Goal: Transaction & Acquisition: Purchase product/service

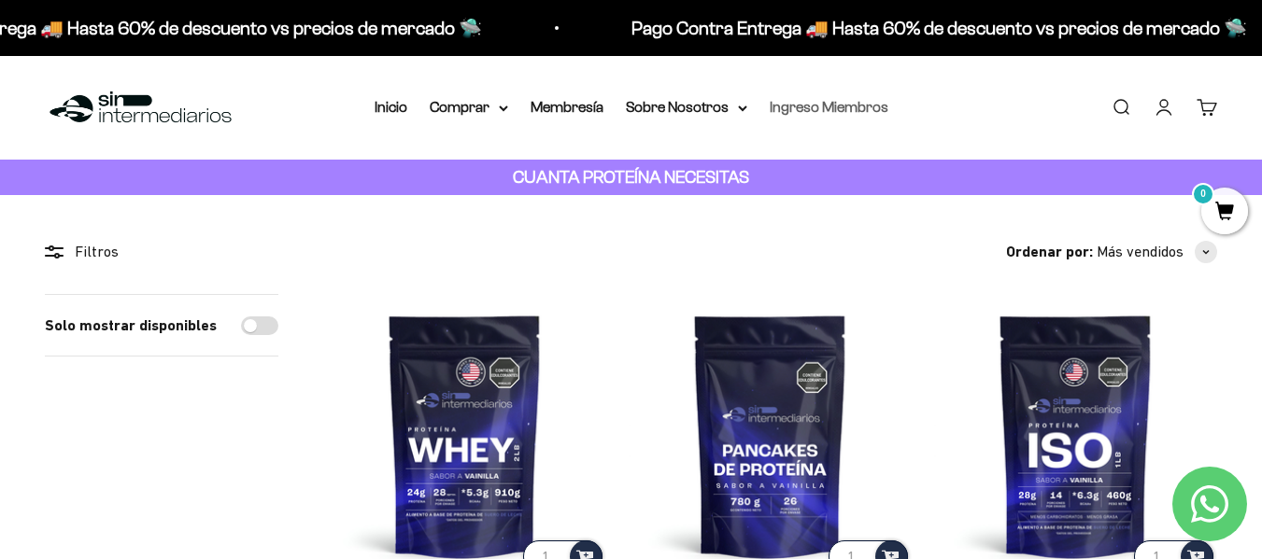
click at [863, 106] on link "Ingreso Miembros" at bounding box center [829, 107] width 119 height 16
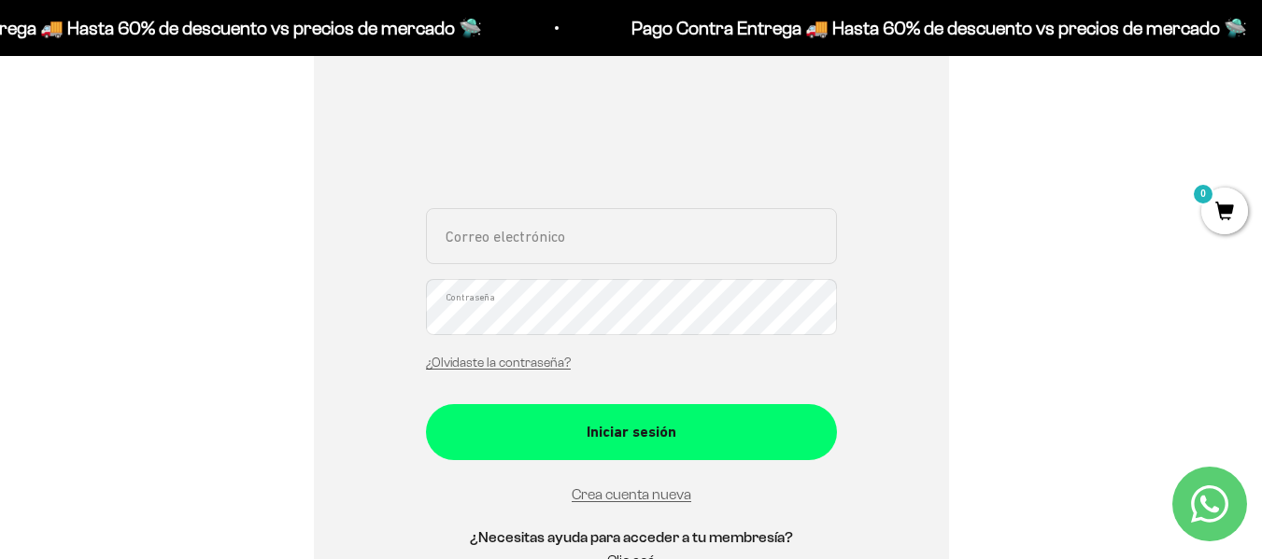
scroll to position [93, 0]
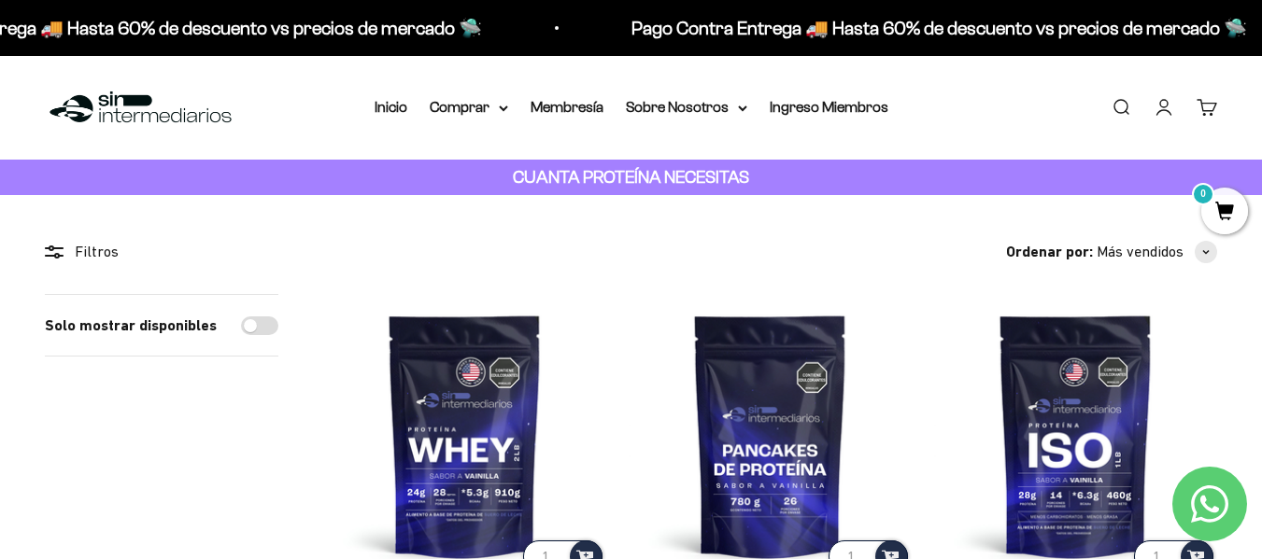
click at [1157, 106] on link "Iniciar sesión" at bounding box center [1164, 107] width 21 height 21
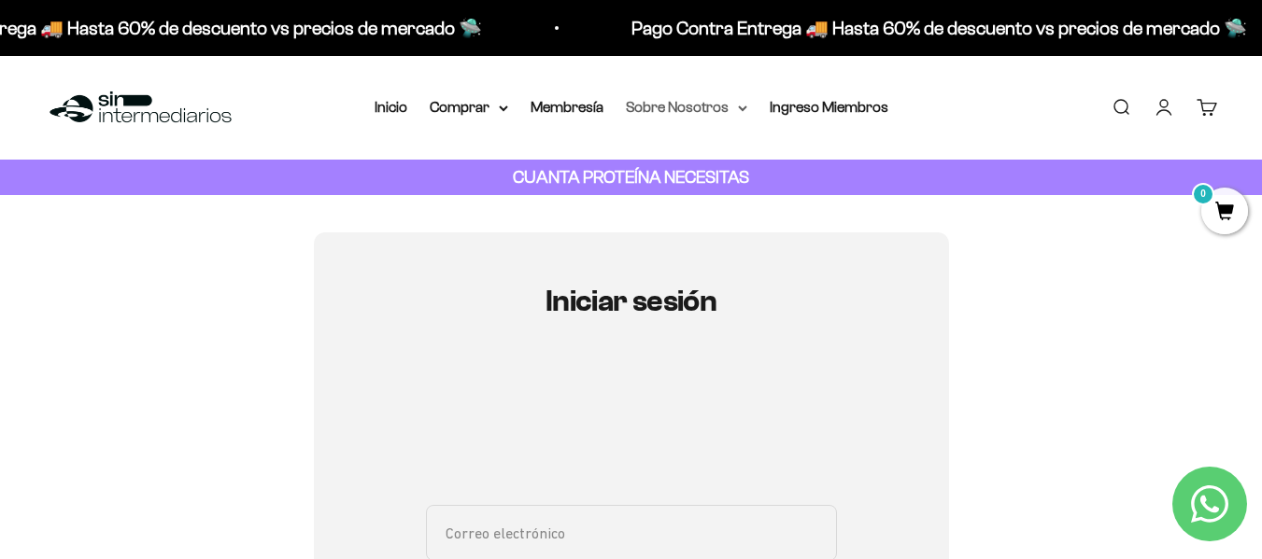
click at [732, 102] on summary "Sobre Nosotros" at bounding box center [686, 107] width 121 height 24
click at [590, 105] on link "Membresía" at bounding box center [567, 107] width 73 height 16
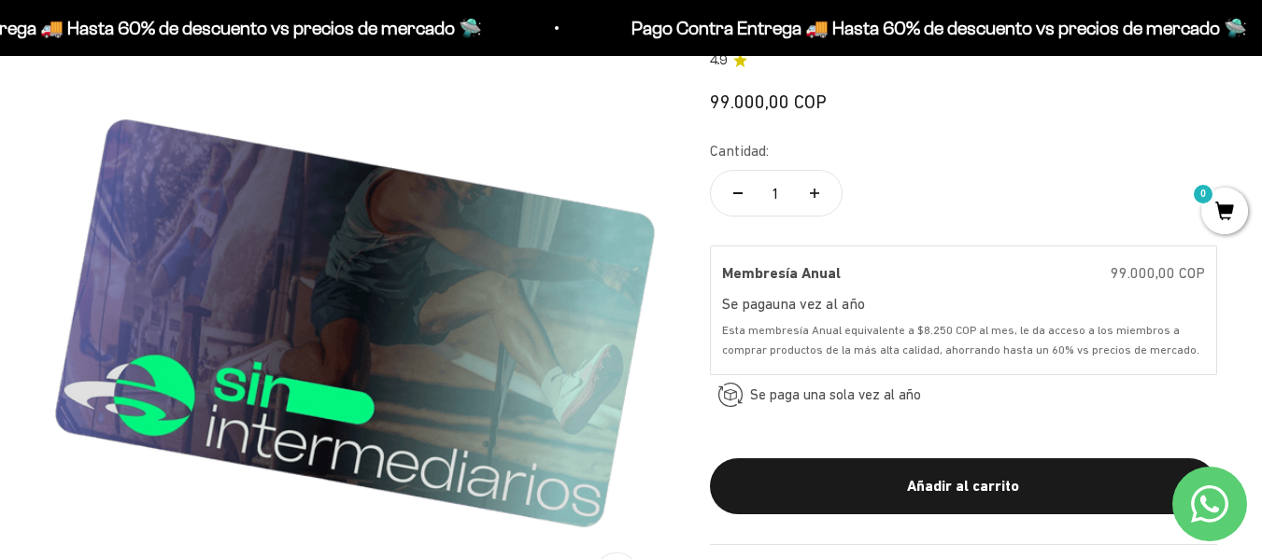
scroll to position [280, 0]
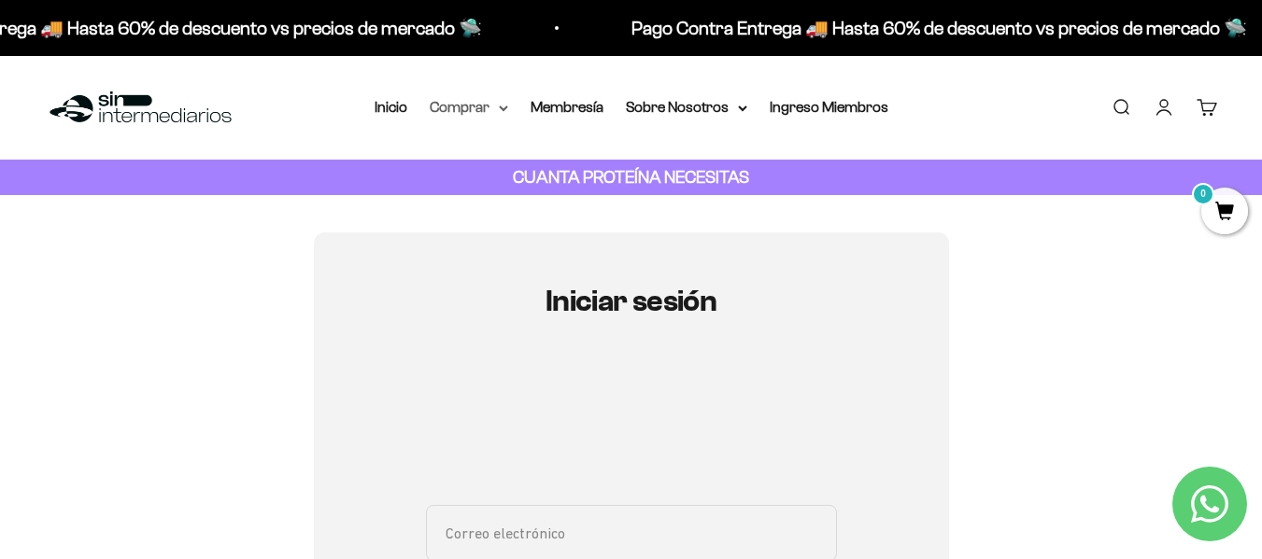
click at [482, 106] on summary "Comprar" at bounding box center [469, 107] width 78 height 24
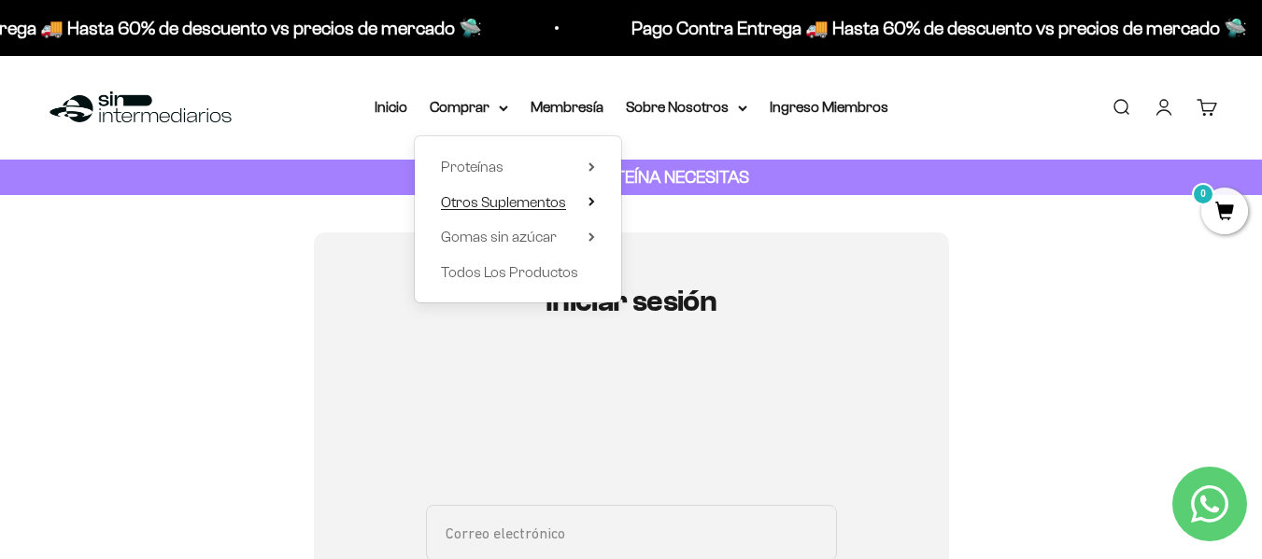
click at [528, 201] on span "Otros Suplementos" at bounding box center [503, 202] width 125 height 16
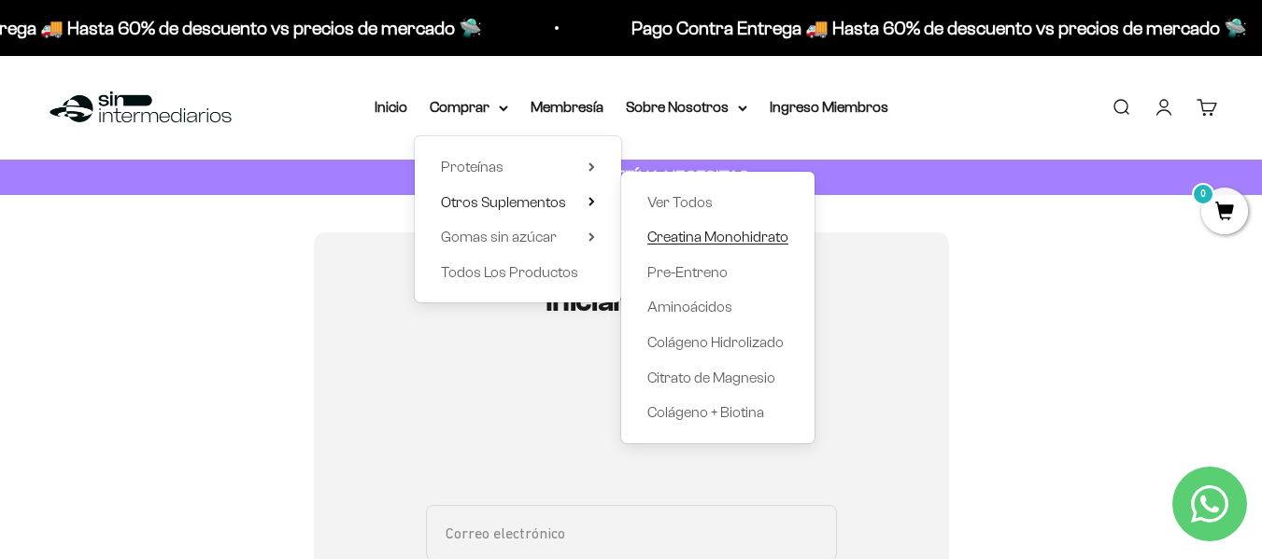
click at [741, 234] on span "Creatina Monohidrato" at bounding box center [717, 237] width 141 height 16
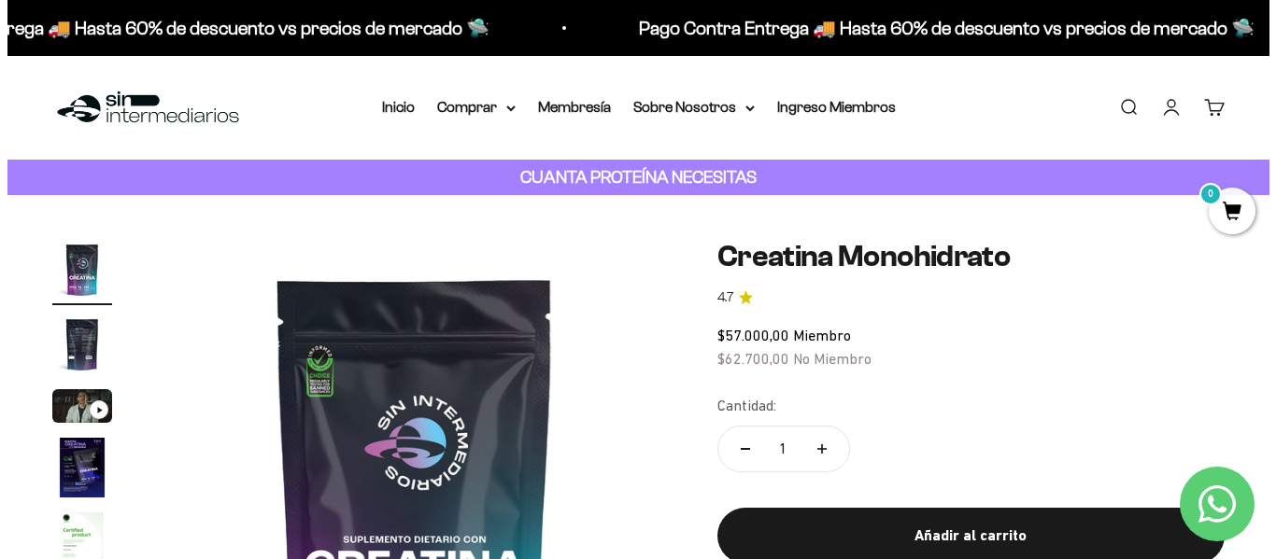
scroll to position [187, 0]
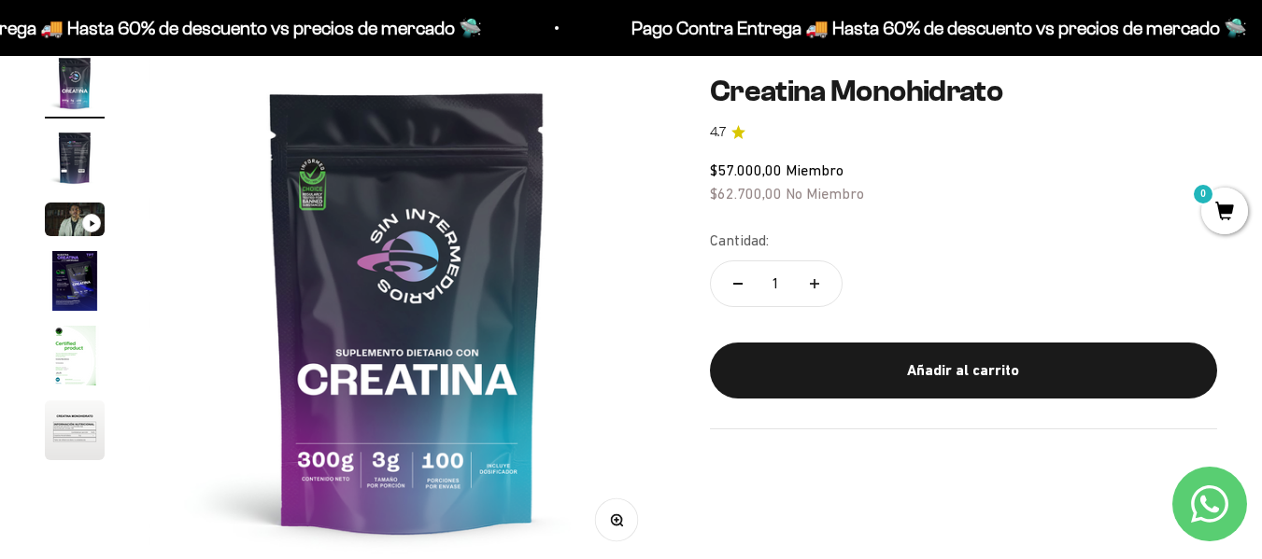
drag, startPoint x: 1019, startPoint y: 357, endPoint x: 1054, endPoint y: 285, distance: 80.2
click at [1019, 357] on button "Añadir al carrito" at bounding box center [963, 371] width 507 height 56
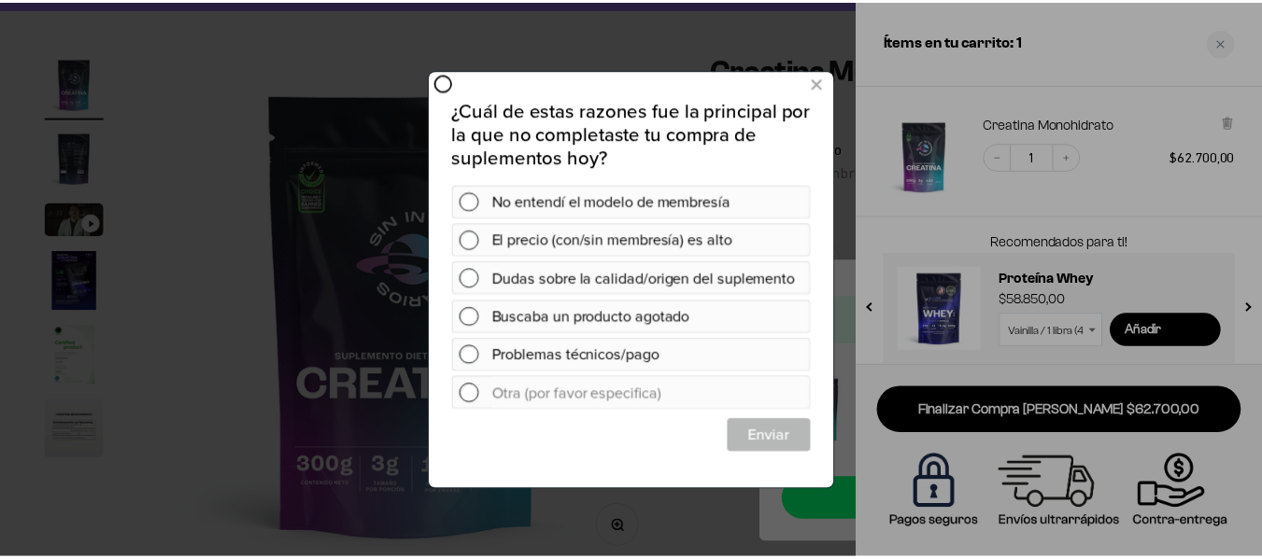
scroll to position [0, 0]
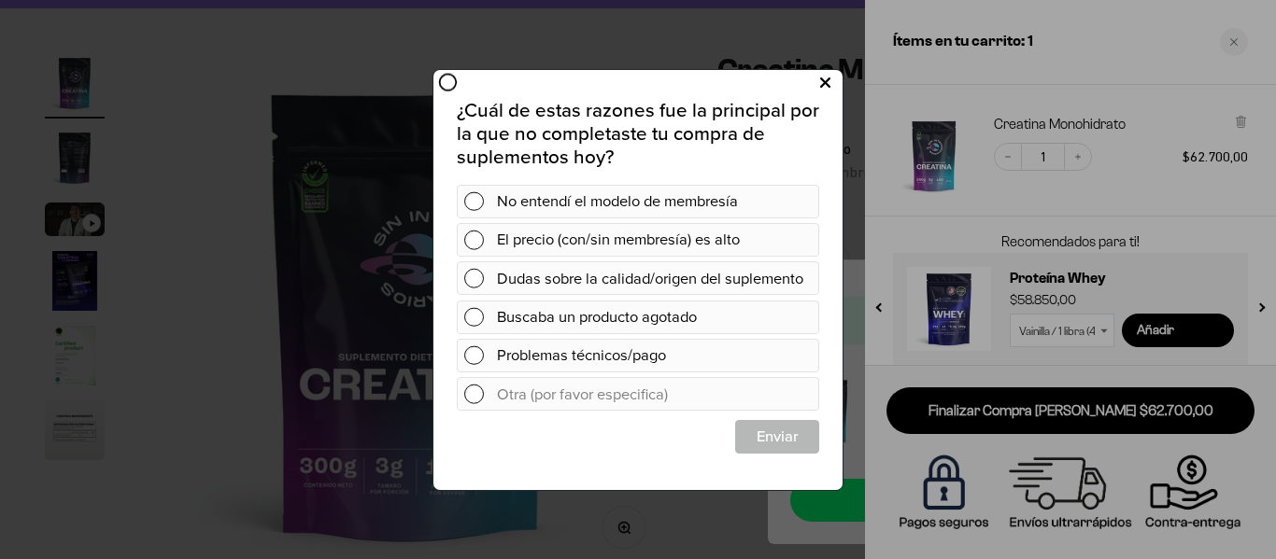
click at [826, 80] on icon at bounding box center [825, 82] width 10 height 25
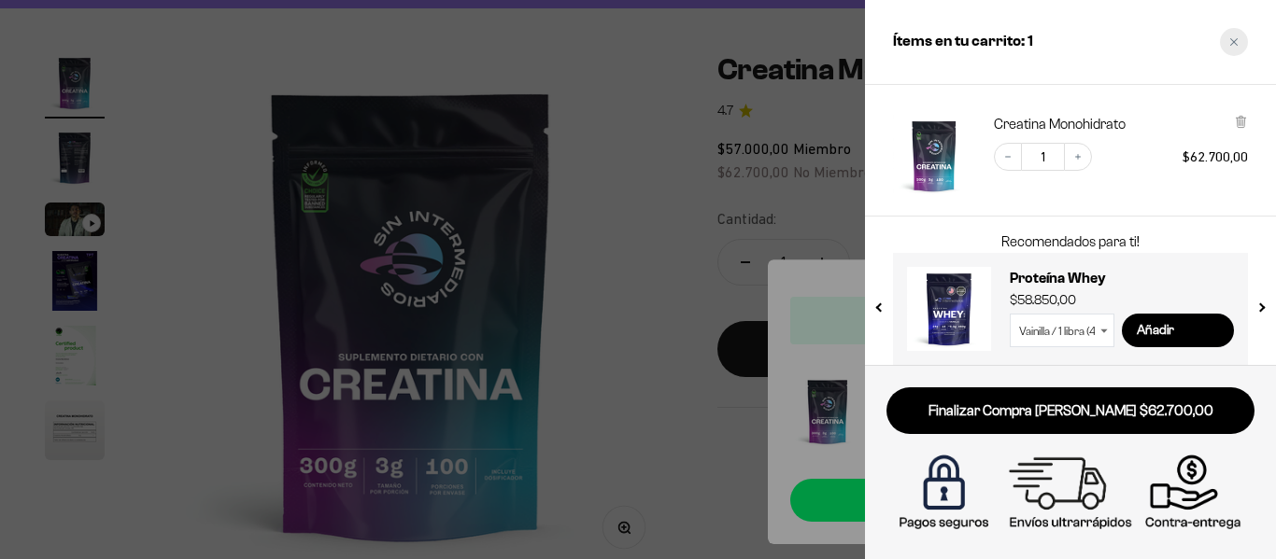
click at [1231, 44] on icon "Close cart" at bounding box center [1233, 41] width 9 height 9
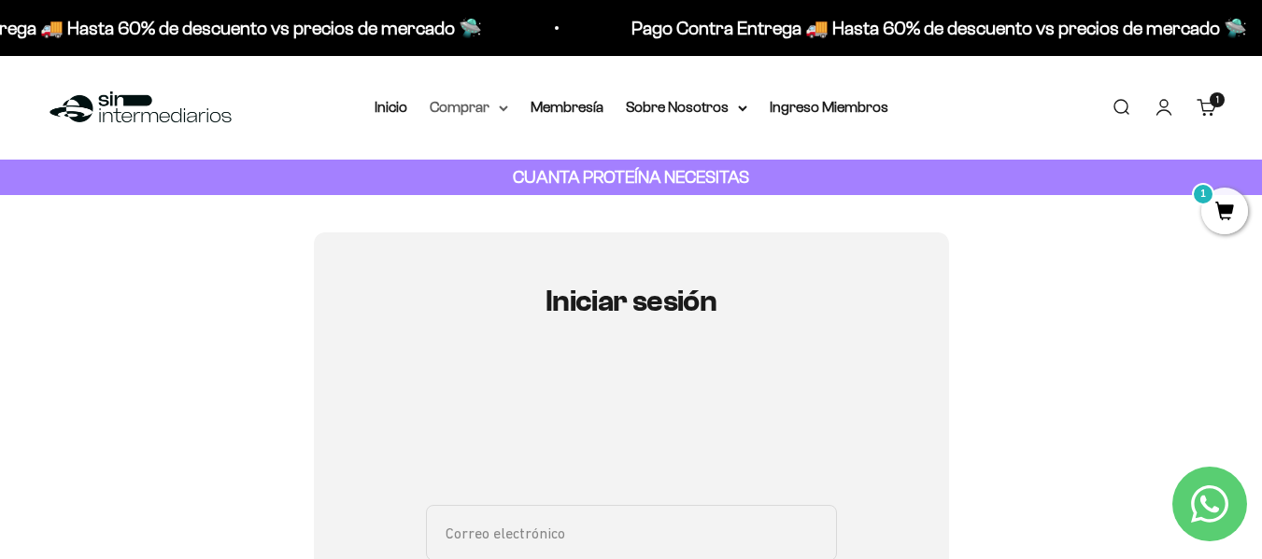
click at [498, 106] on summary "Comprar" at bounding box center [469, 107] width 78 height 24
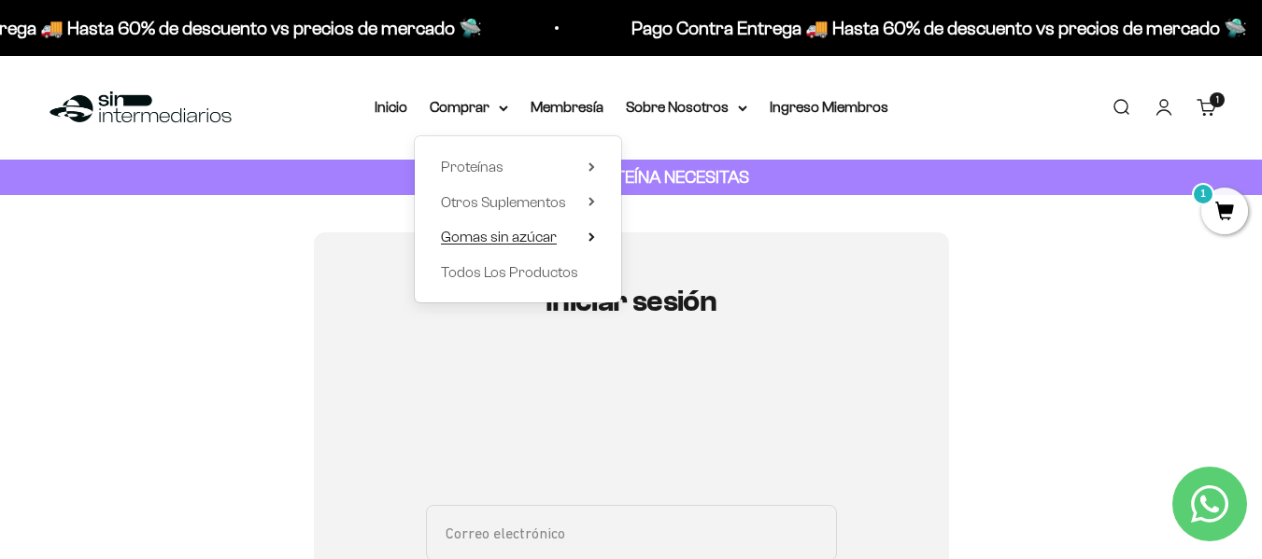
click at [506, 242] on span "Gomas sin azúcar" at bounding box center [499, 237] width 116 height 16
click at [498, 204] on span "Otros Suplementos" at bounding box center [503, 202] width 125 height 16
click at [502, 165] on span "Proteínas" at bounding box center [472, 167] width 63 height 24
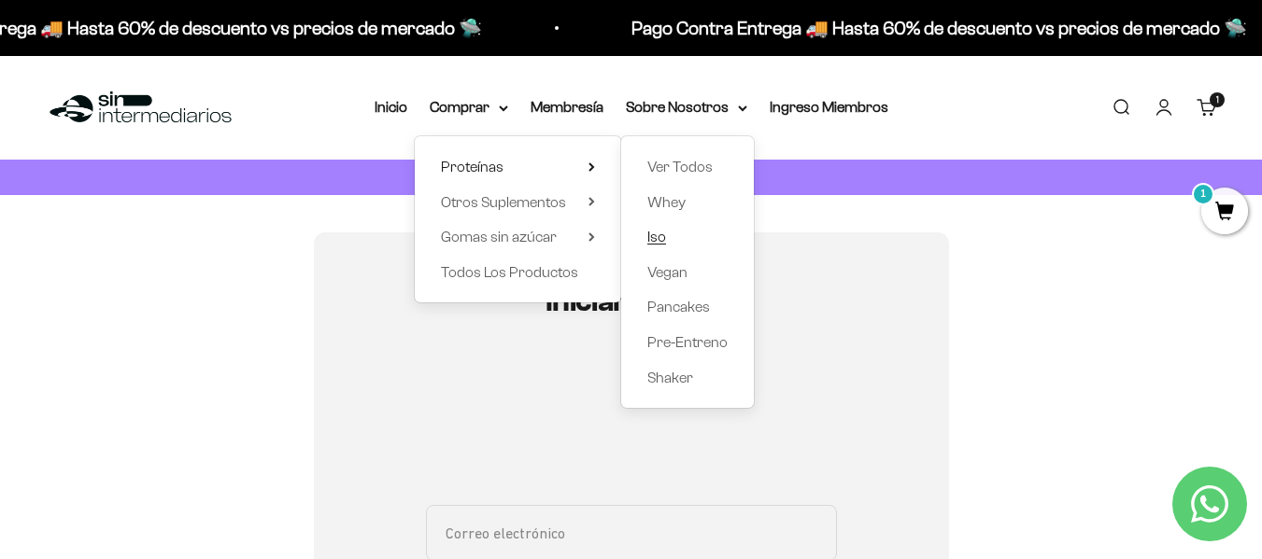
click at [663, 236] on span "Iso" at bounding box center [656, 237] width 19 height 16
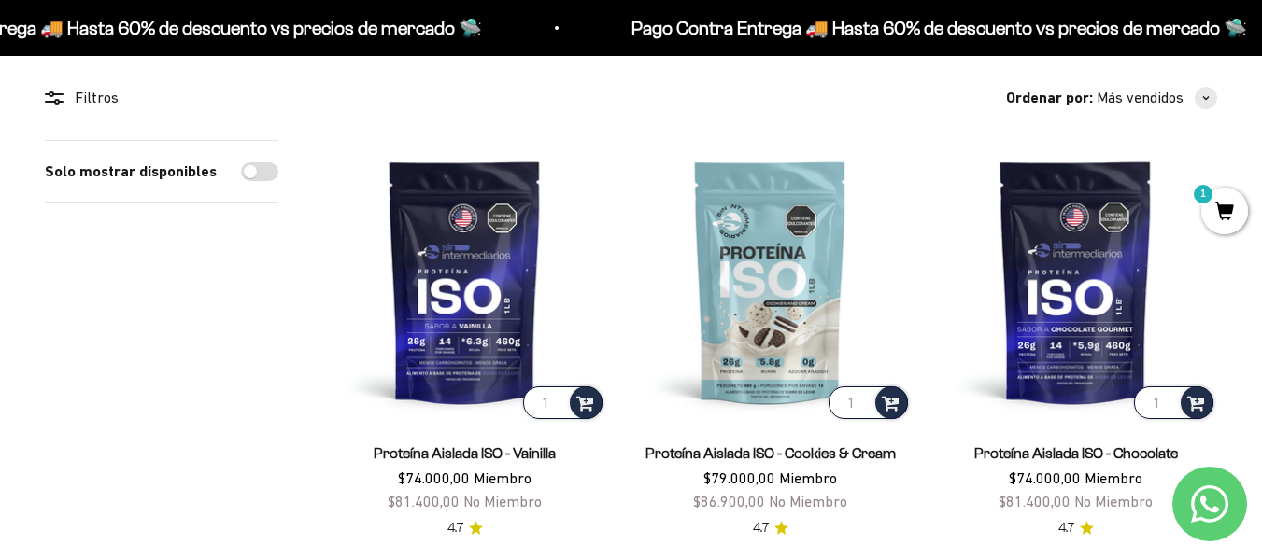
scroll to position [187, 0]
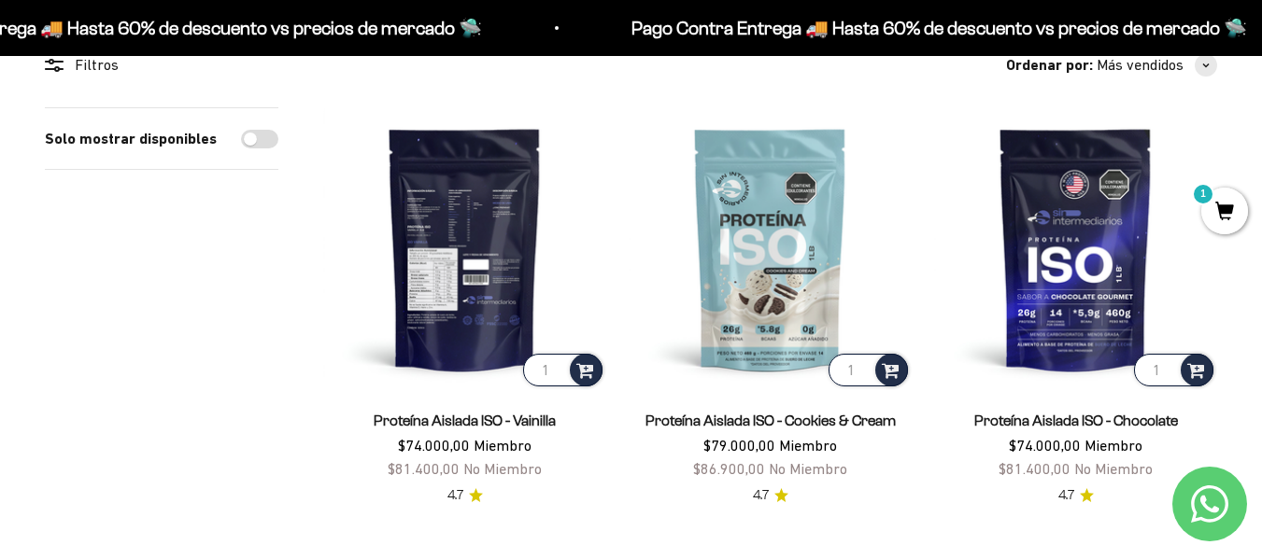
click at [488, 264] on img at bounding box center [464, 248] width 283 height 283
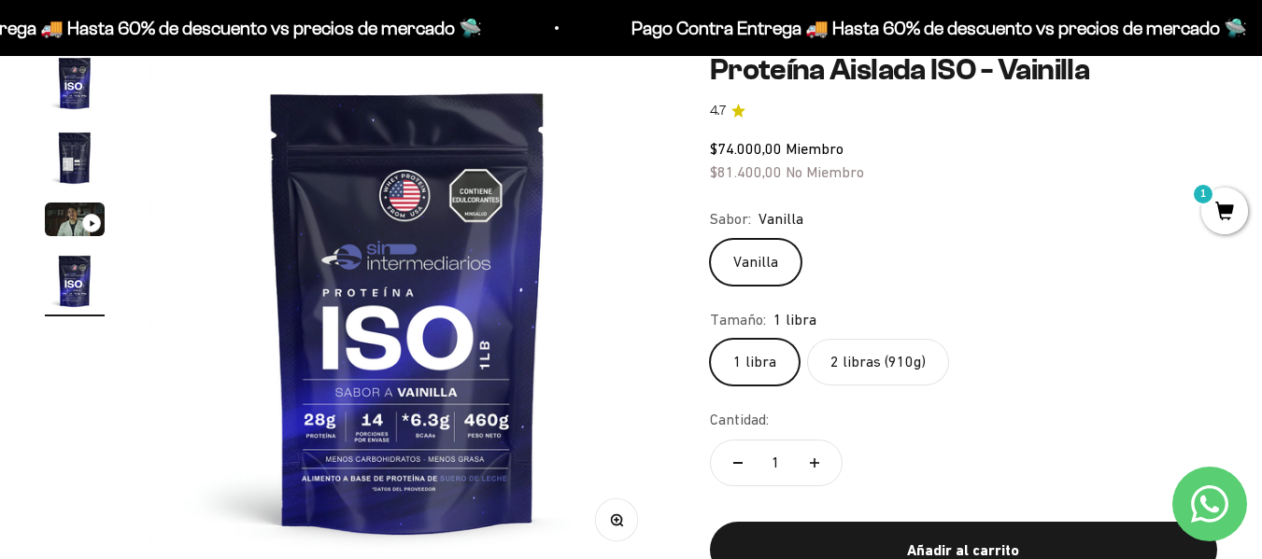
click at [80, 154] on img "Ir al artículo 2" at bounding box center [75, 158] width 60 height 60
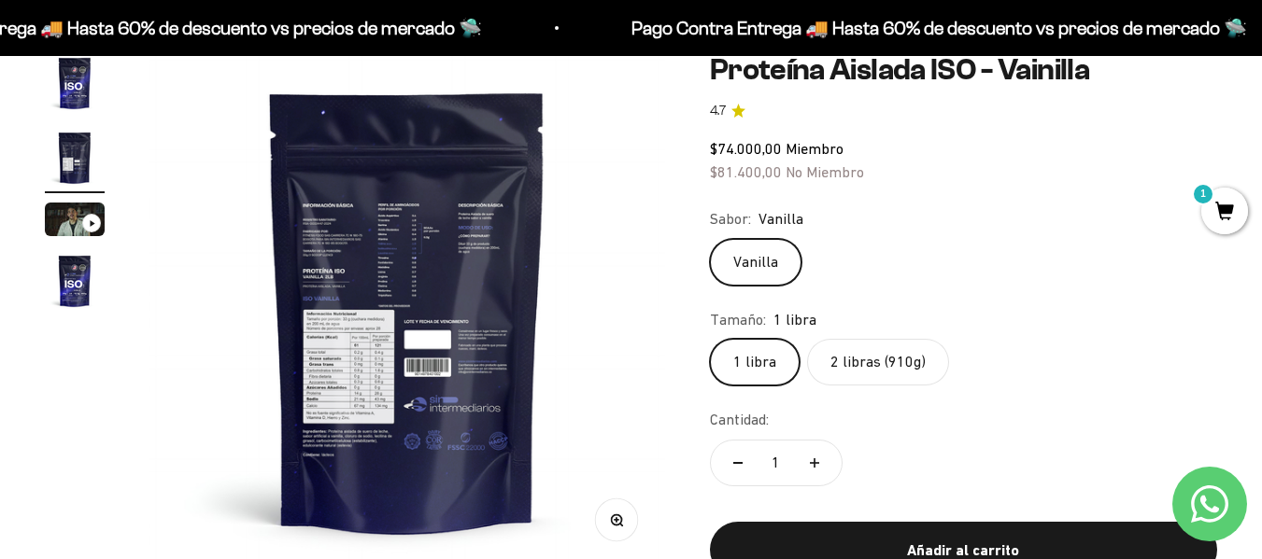
click at [390, 298] on img at bounding box center [407, 311] width 516 height 516
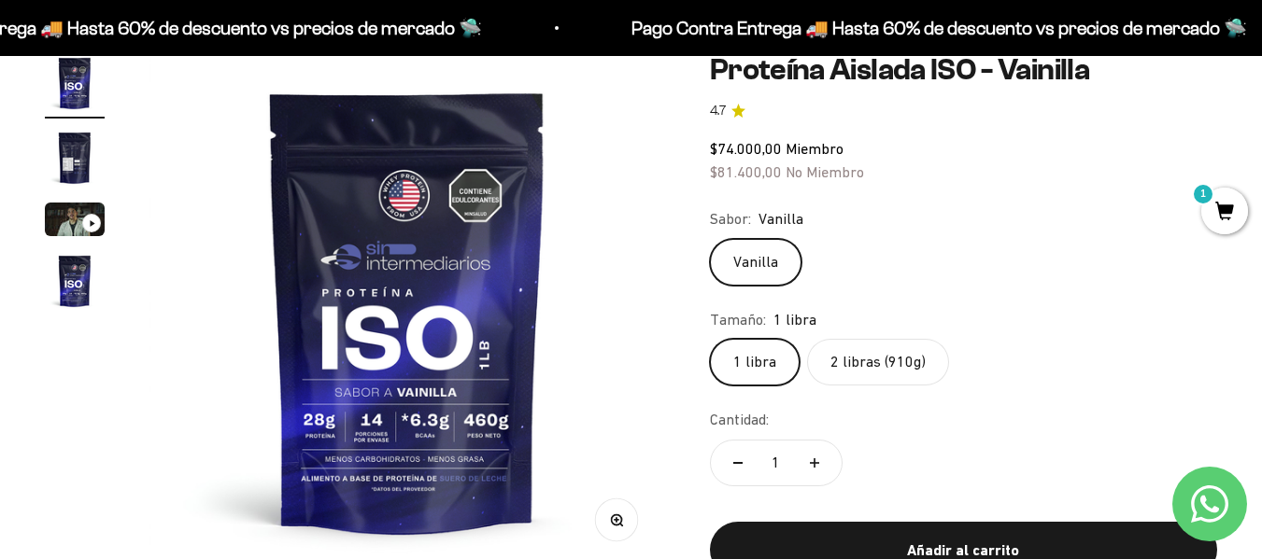
click at [77, 145] on img "Ir al artículo 2" at bounding box center [75, 158] width 60 height 60
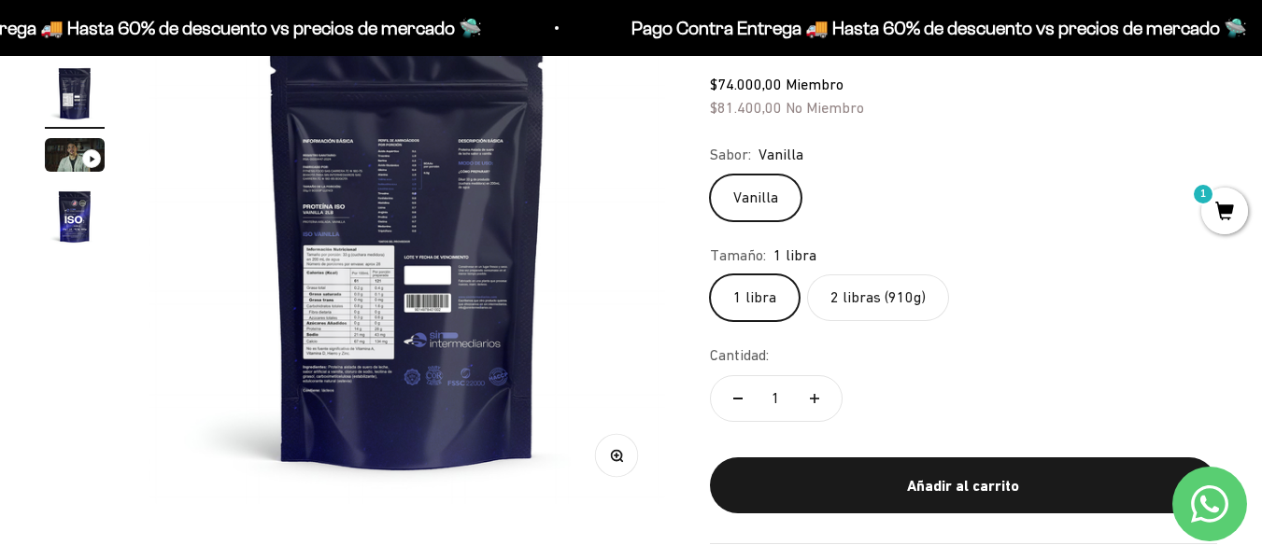
scroll to position [280, 0]
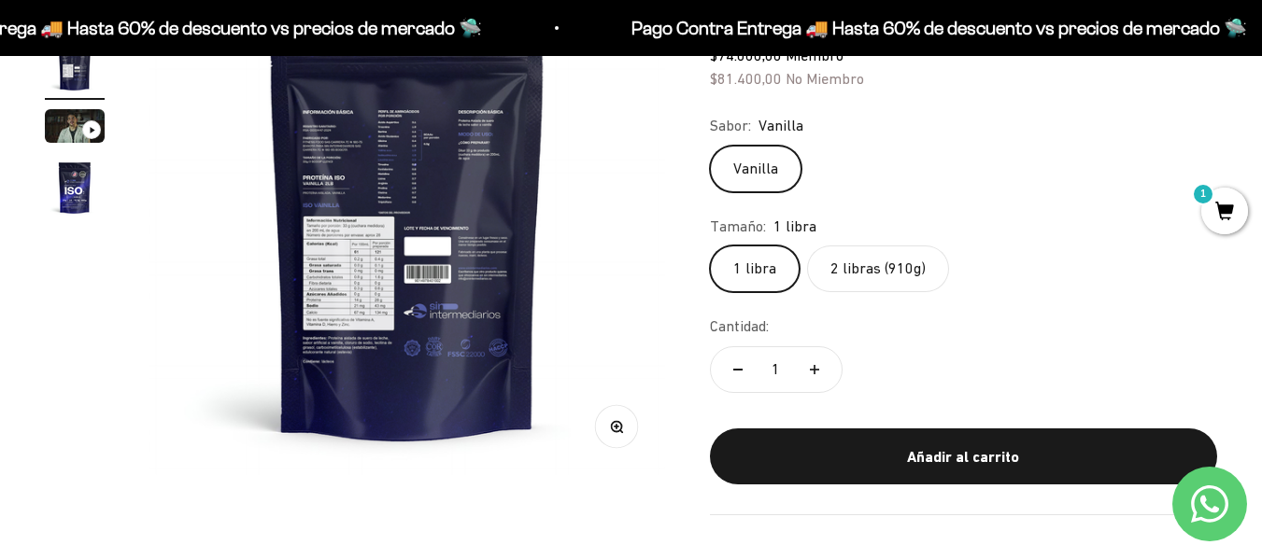
click at [621, 432] on icon "button" at bounding box center [616, 426] width 13 height 13
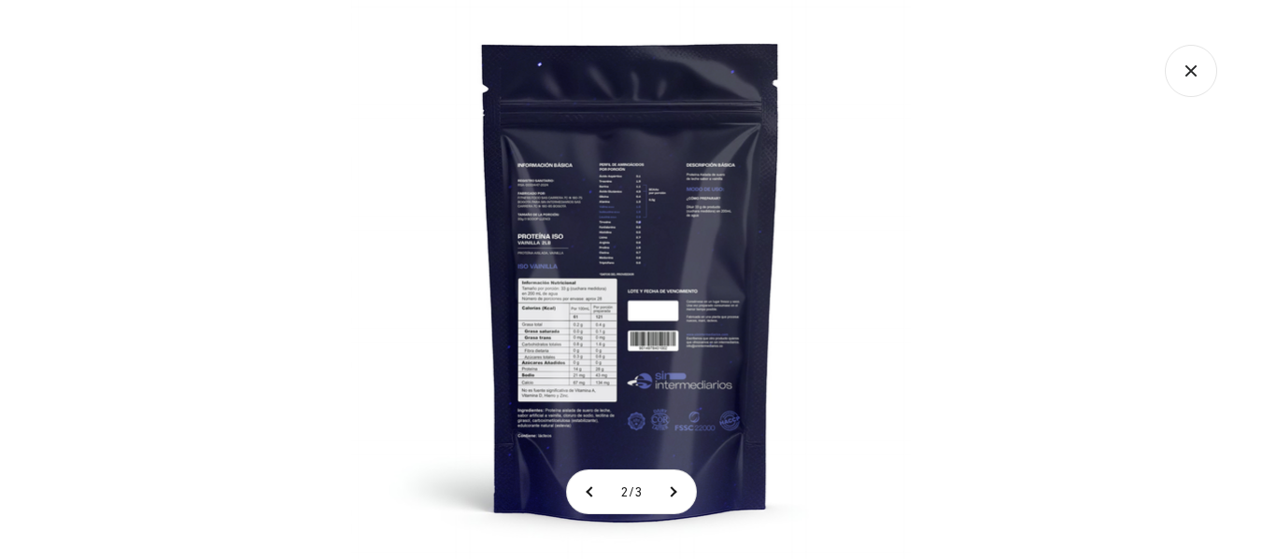
click at [613, 287] on img at bounding box center [630, 279] width 559 height 559
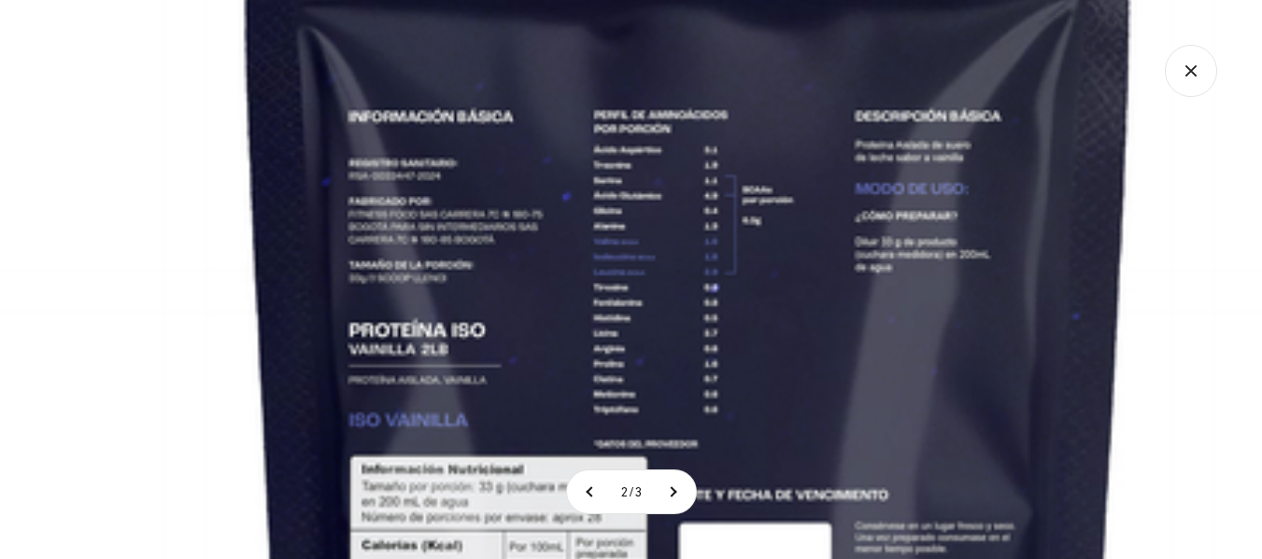
click at [666, 398] on img at bounding box center [689, 460] width 1678 height 1678
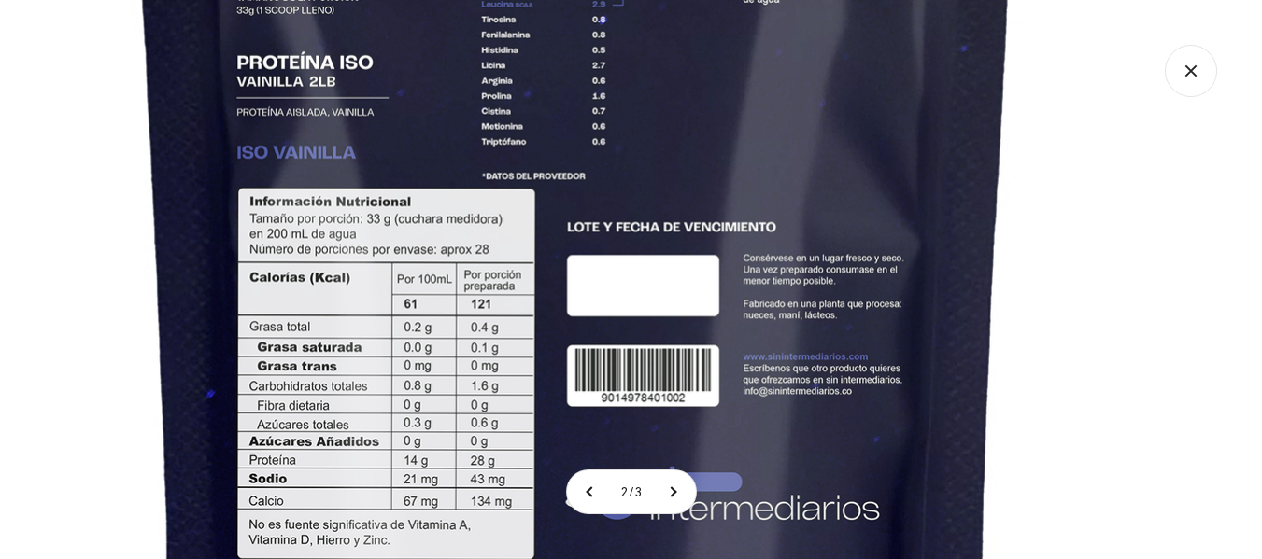
click at [616, 49] on img at bounding box center [577, 192] width 1678 height 1678
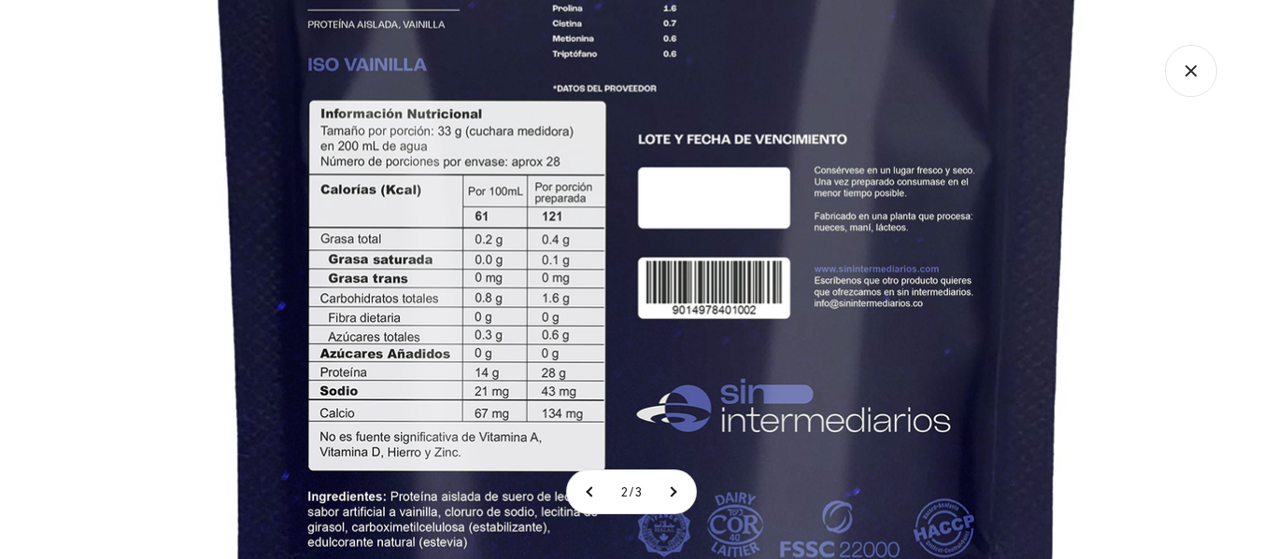
click at [697, 203] on img at bounding box center [648, 104] width 1678 height 1678
click at [796, 248] on img at bounding box center [648, 104] width 1678 height 1678
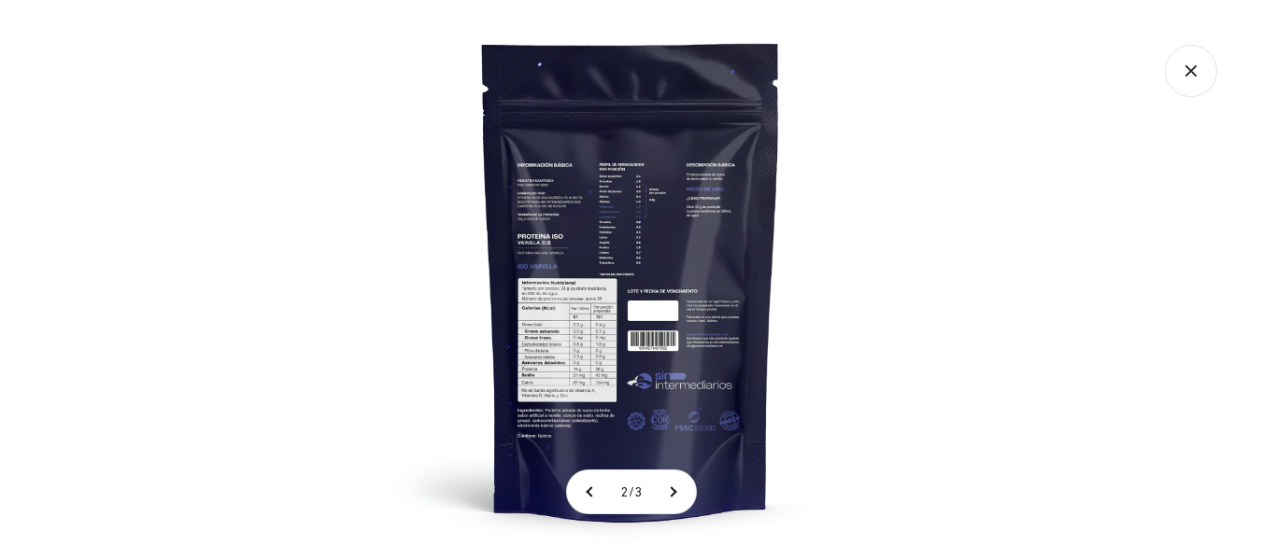
click at [1167, 62] on icon "Cerrar galería" at bounding box center [1191, 71] width 52 height 52
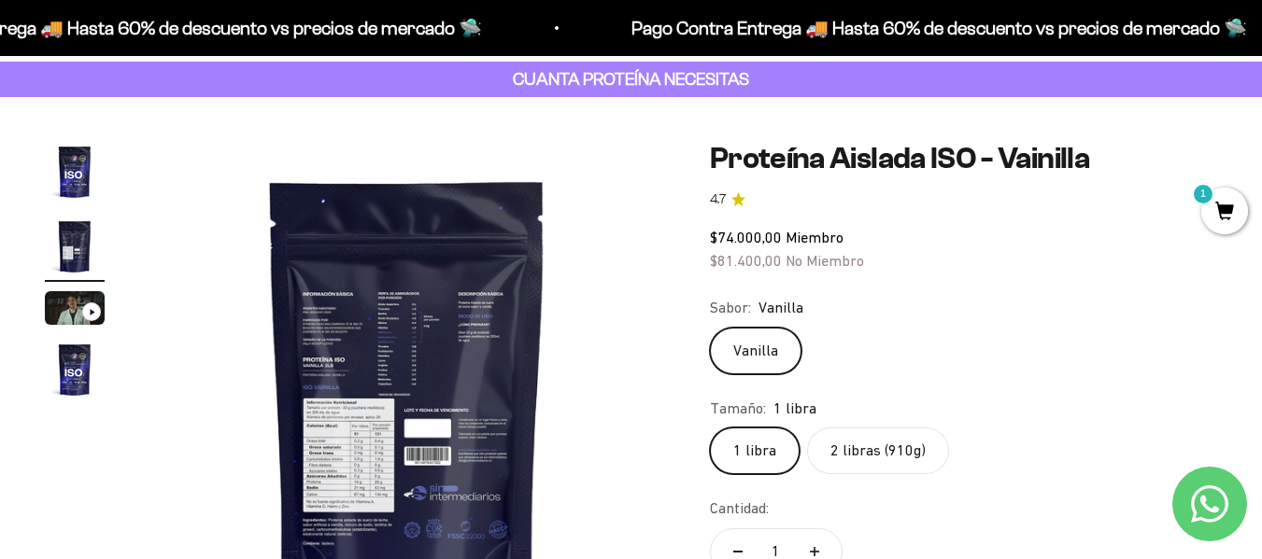
scroll to position [93, 0]
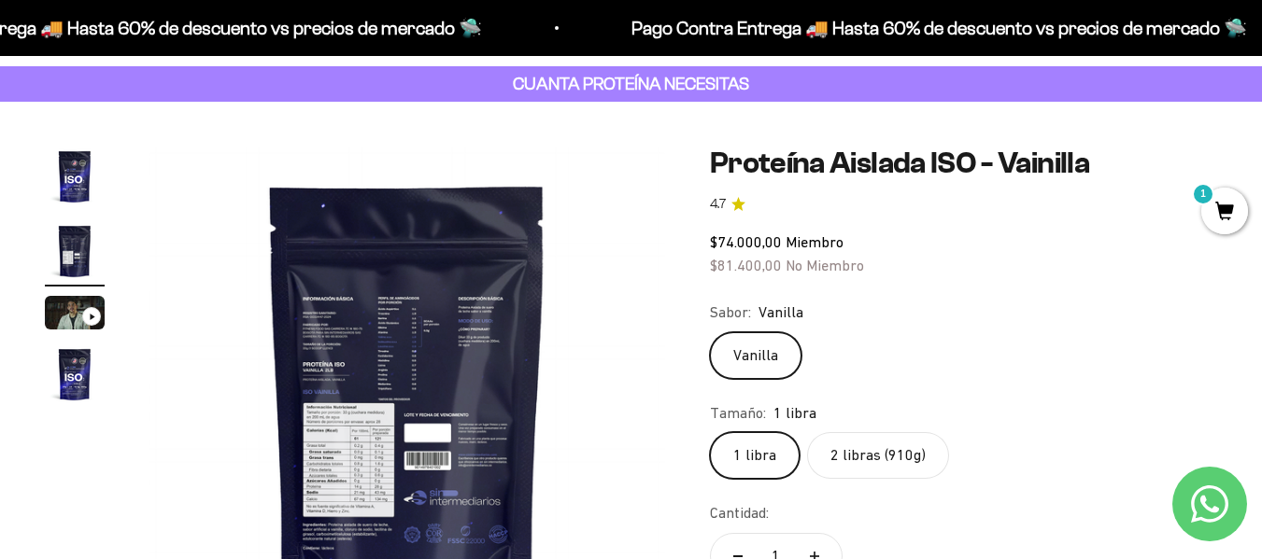
click at [72, 172] on img "Ir al artículo 1" at bounding box center [75, 177] width 60 height 60
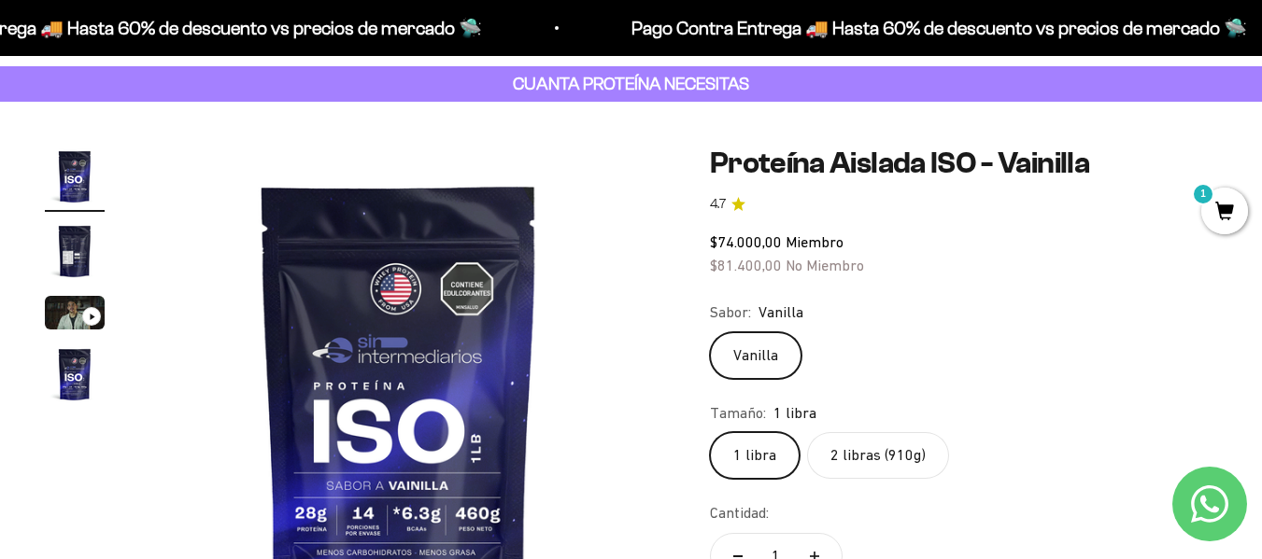
scroll to position [0, 0]
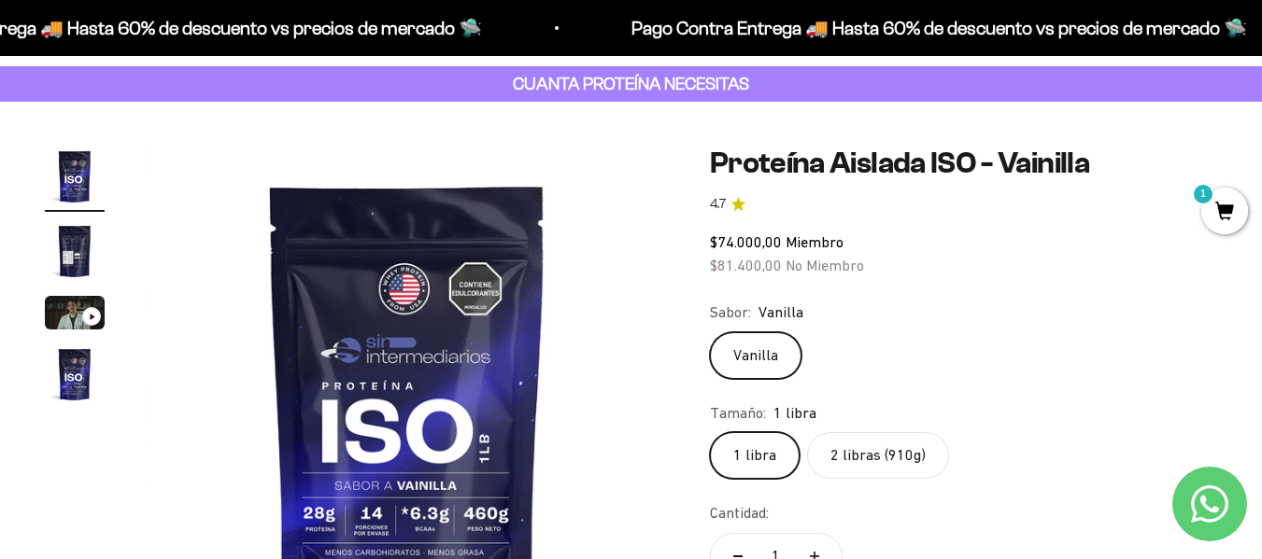
click at [458, 436] on img at bounding box center [407, 405] width 516 height 516
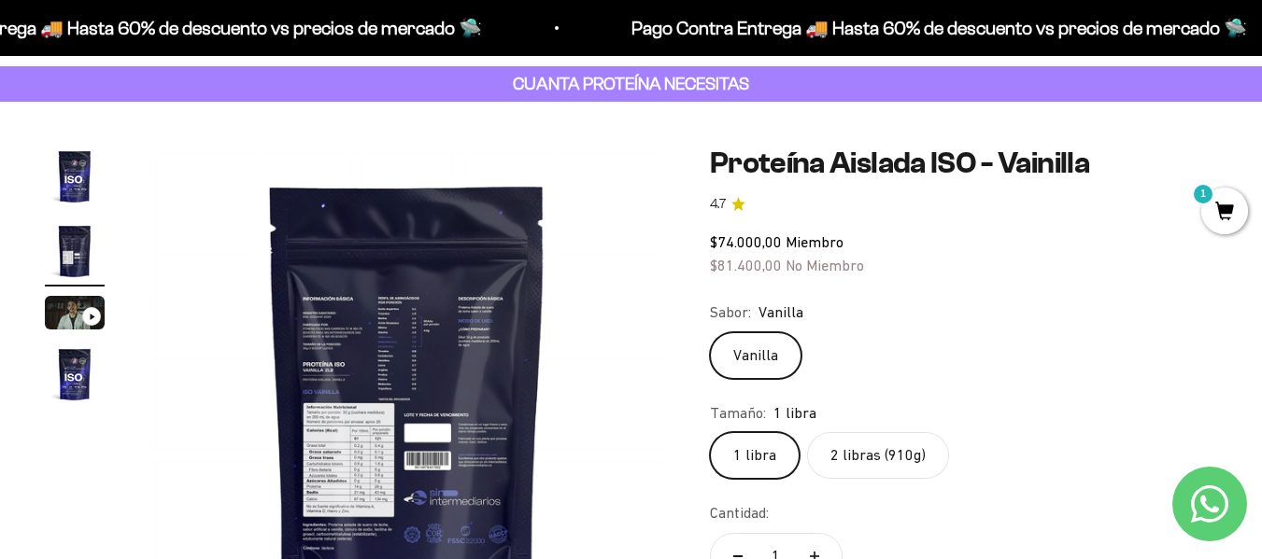
click at [69, 172] on img "Ir al artículo 1" at bounding box center [75, 177] width 60 height 60
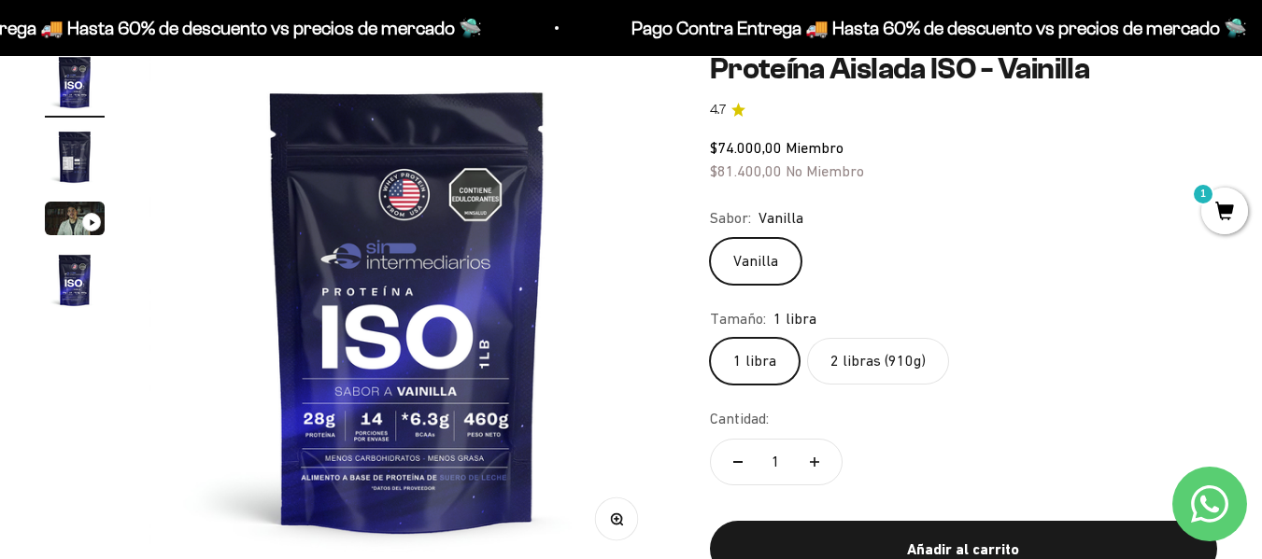
scroll to position [187, 0]
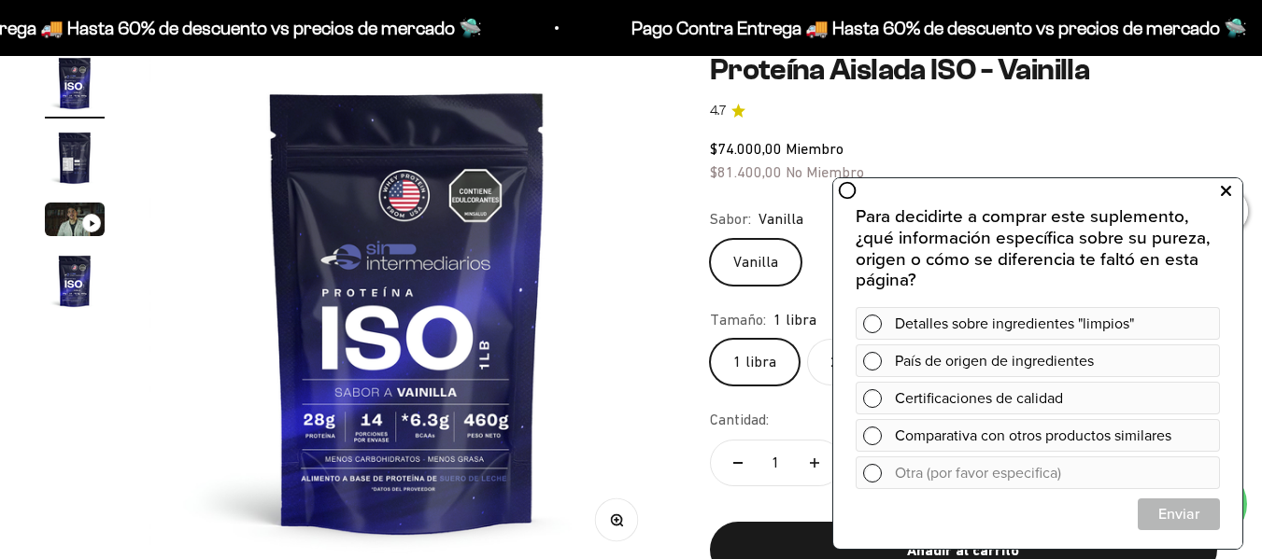
drag, startPoint x: 1223, startPoint y: 182, endPoint x: 2050, endPoint y: 361, distance: 846.5
click at [1223, 182] on icon at bounding box center [1226, 191] width 10 height 24
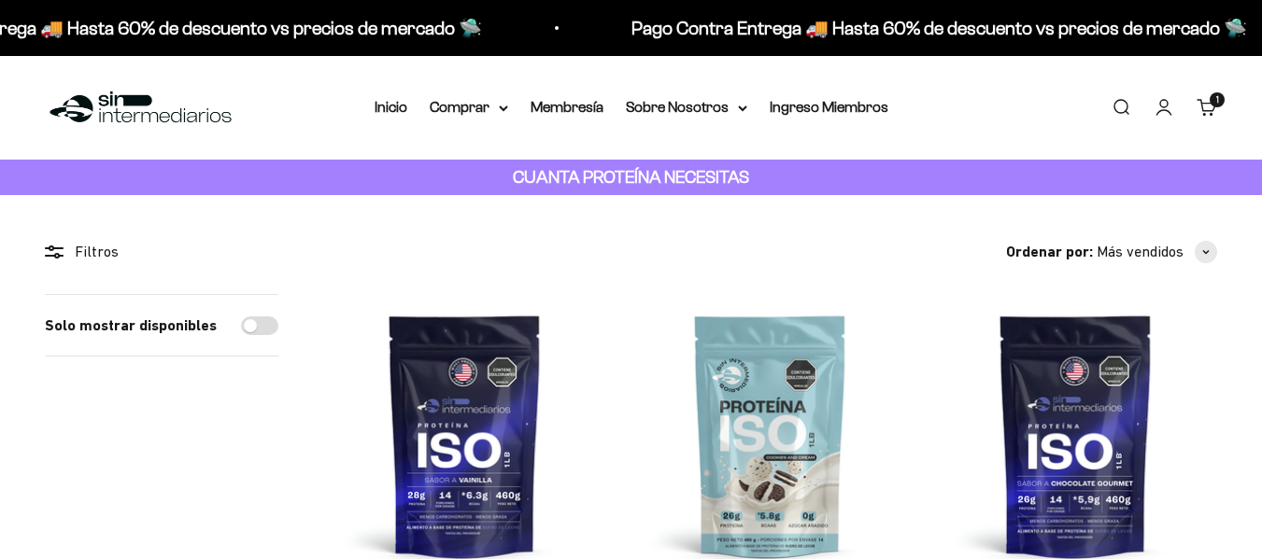
scroll to position [187, 0]
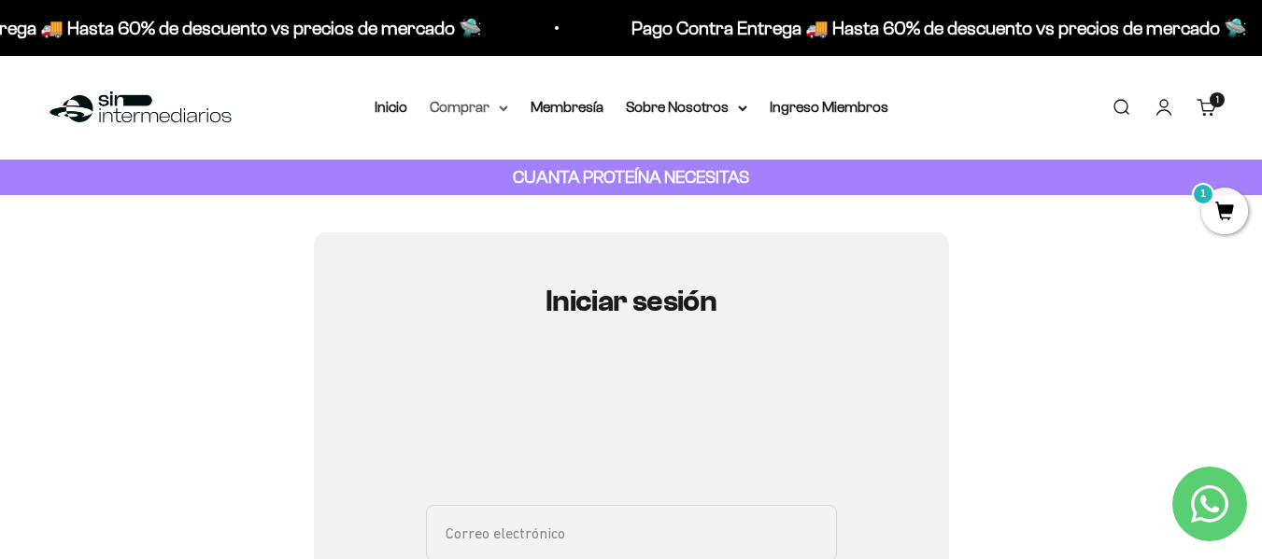
click at [505, 108] on icon at bounding box center [503, 108] width 7 height 4
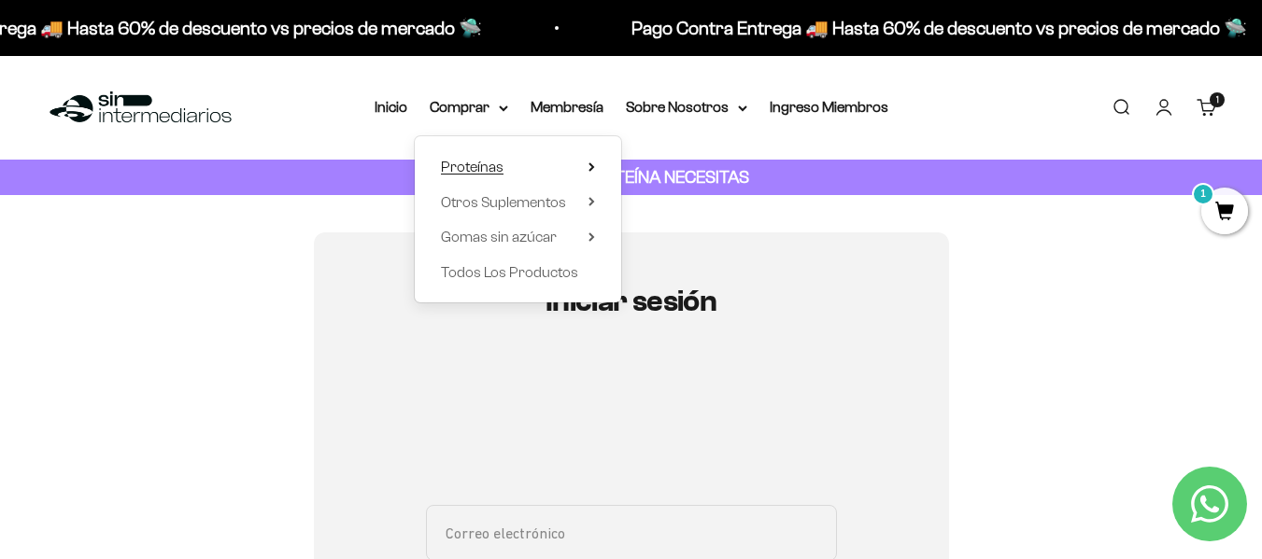
click at [488, 161] on span "Proteínas" at bounding box center [472, 167] width 63 height 16
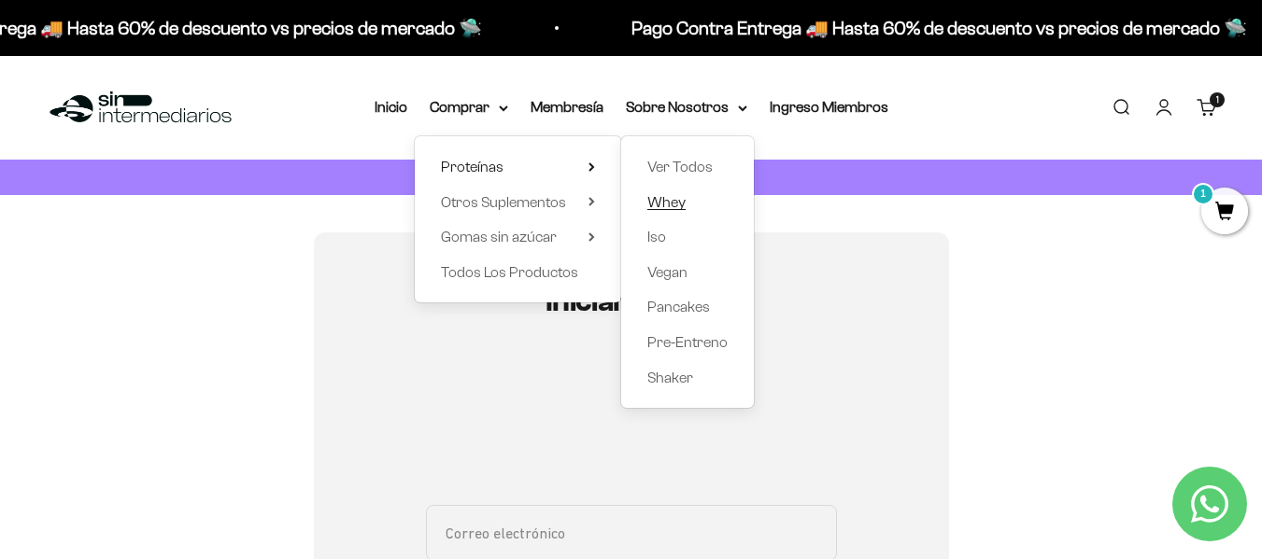
click at [671, 199] on span "Whey" at bounding box center [666, 202] width 38 height 16
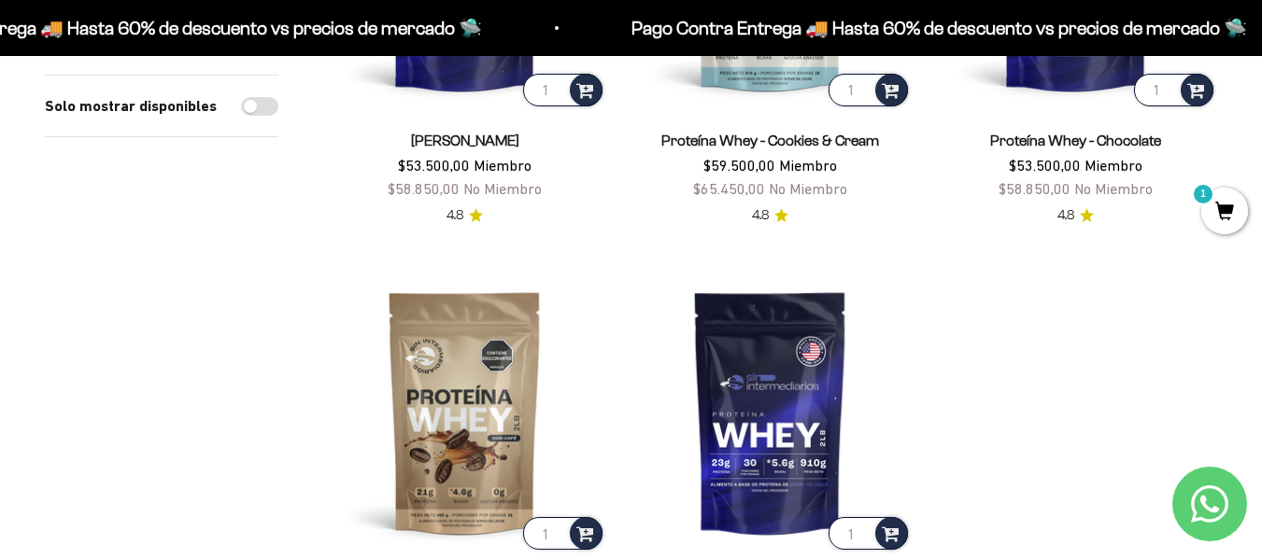
scroll to position [280, 0]
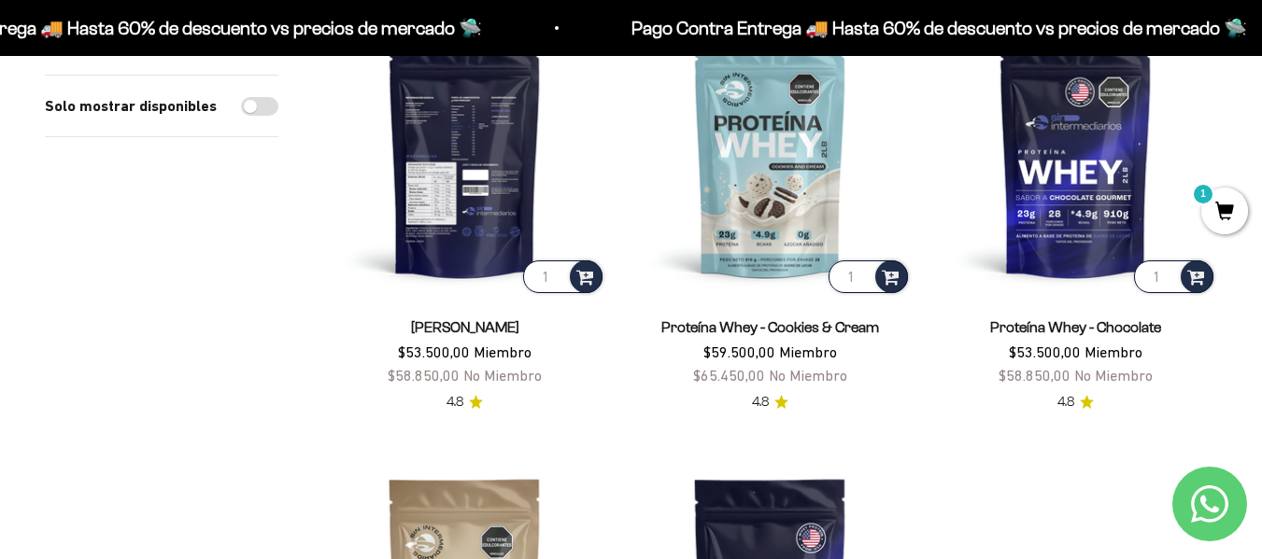
click at [435, 189] on img at bounding box center [464, 155] width 283 height 283
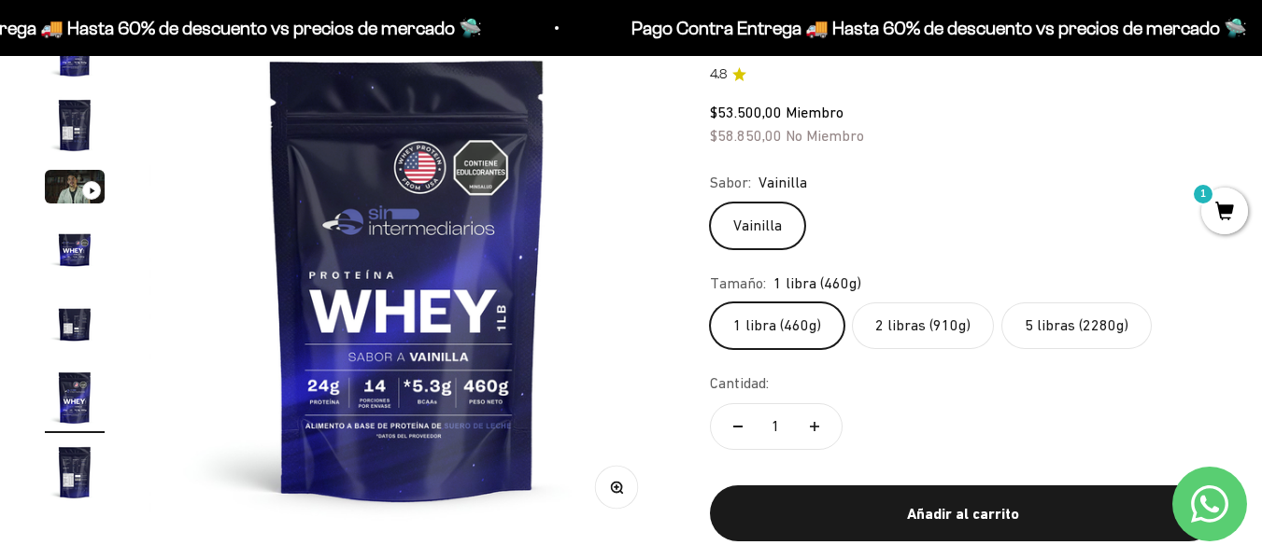
scroll to position [187, 0]
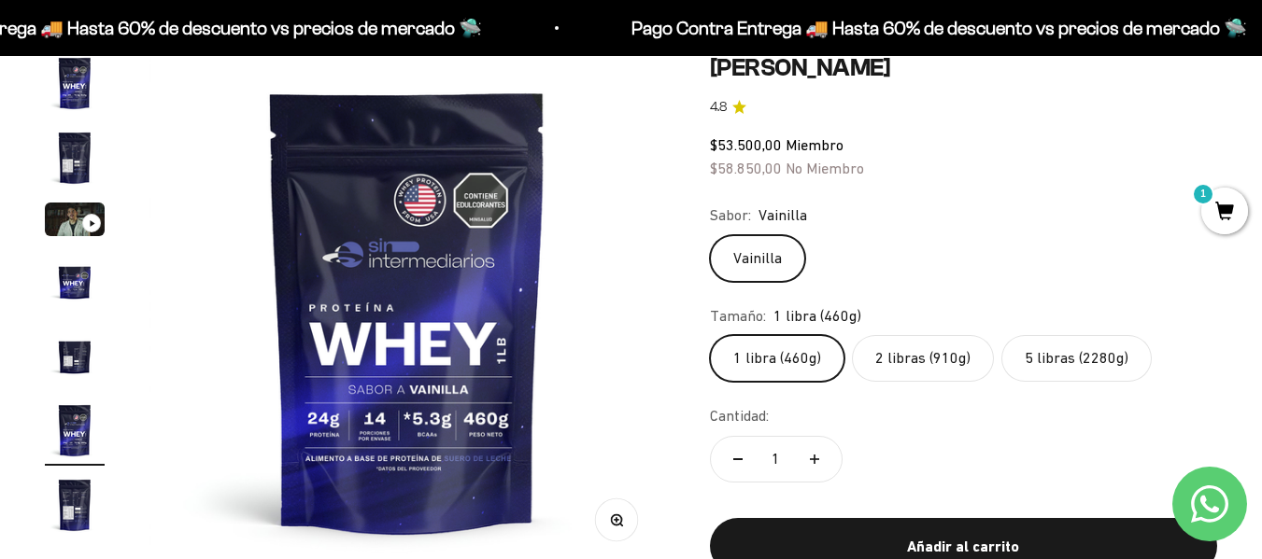
click at [1096, 362] on label "5 libras (2280g)" at bounding box center [1076, 358] width 150 height 47
click at [710, 335] on input "5 libras (2280g)" at bounding box center [709, 334] width 1 height 1
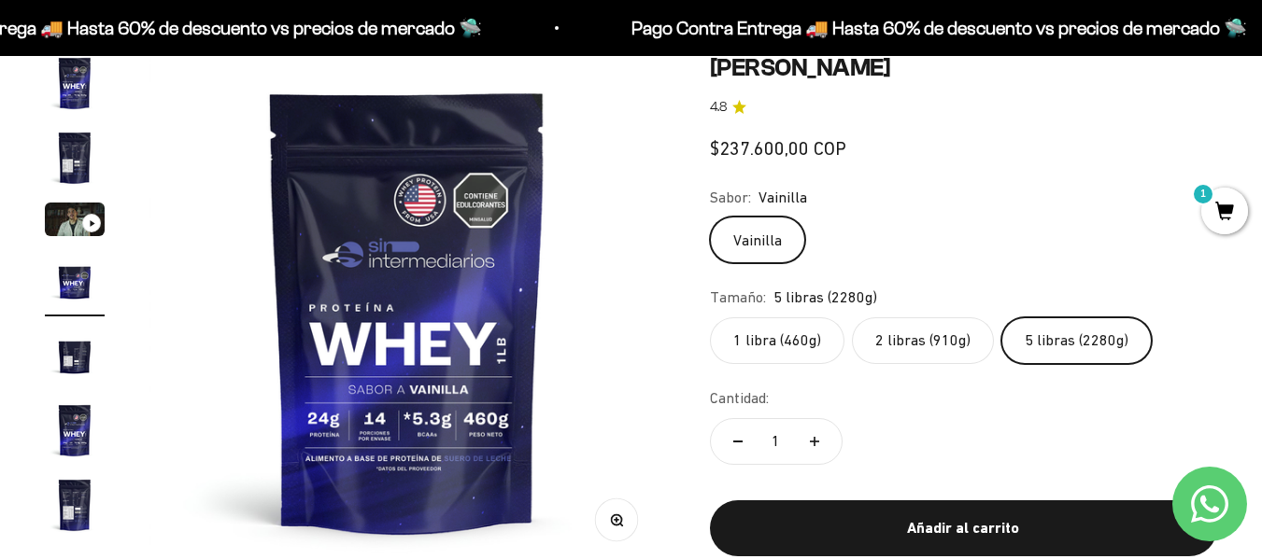
scroll to position [0, 1580]
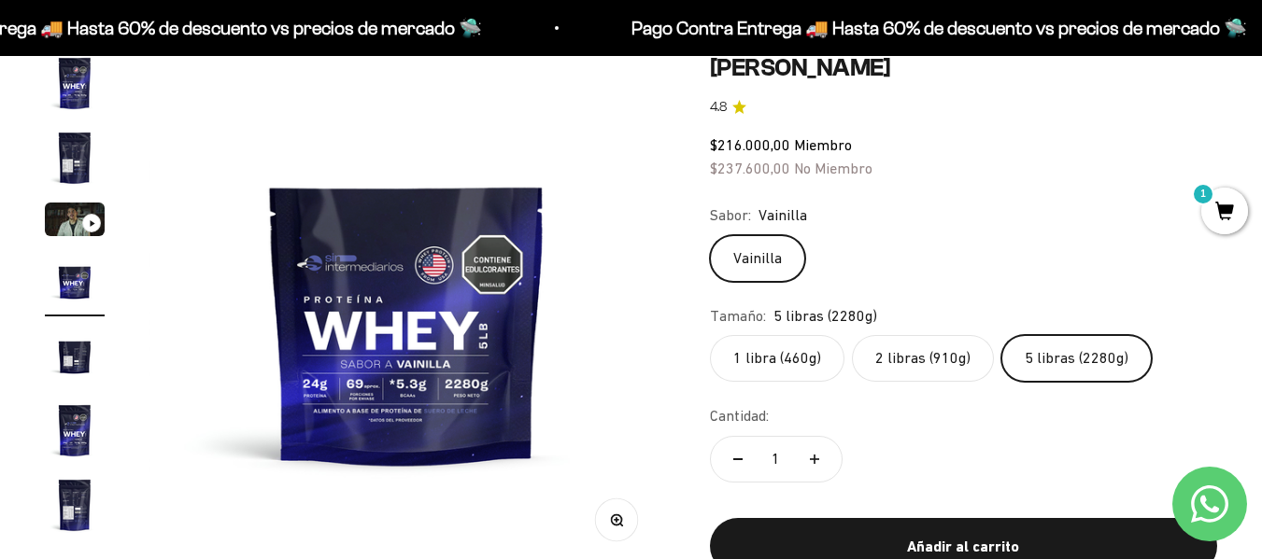
click at [764, 363] on label "1 libra (460g)" at bounding box center [777, 358] width 134 height 47
click at [710, 335] on input "1 libra (460g)" at bounding box center [709, 334] width 1 height 1
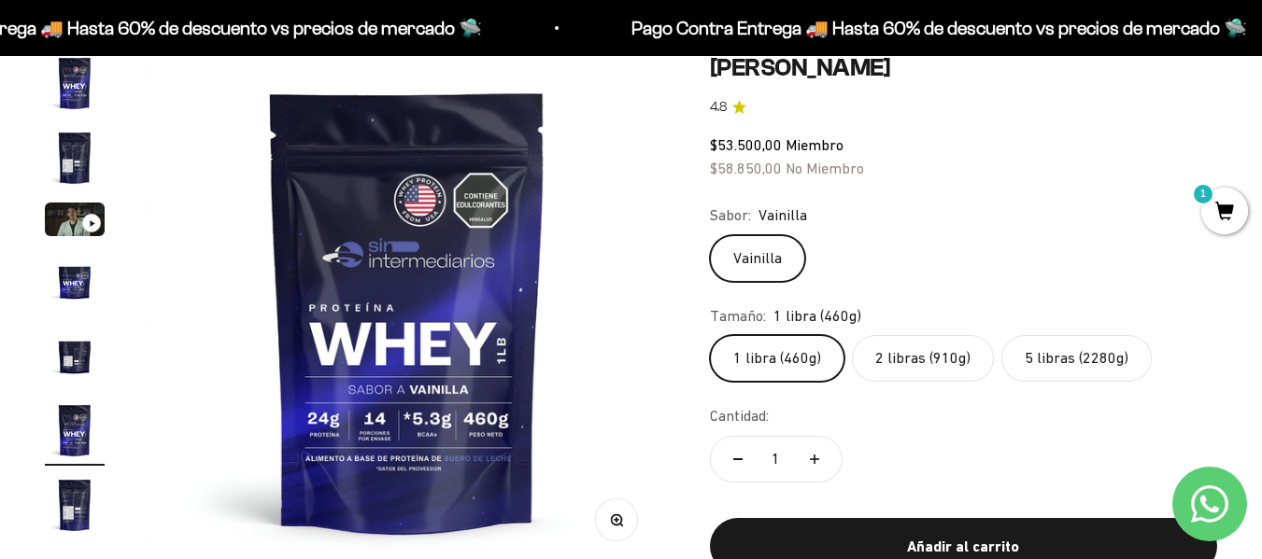
click at [1074, 346] on label "5 libras (2280g)" at bounding box center [1076, 358] width 150 height 47
click at [710, 335] on input "5 libras (2280g)" at bounding box center [709, 334] width 1 height 1
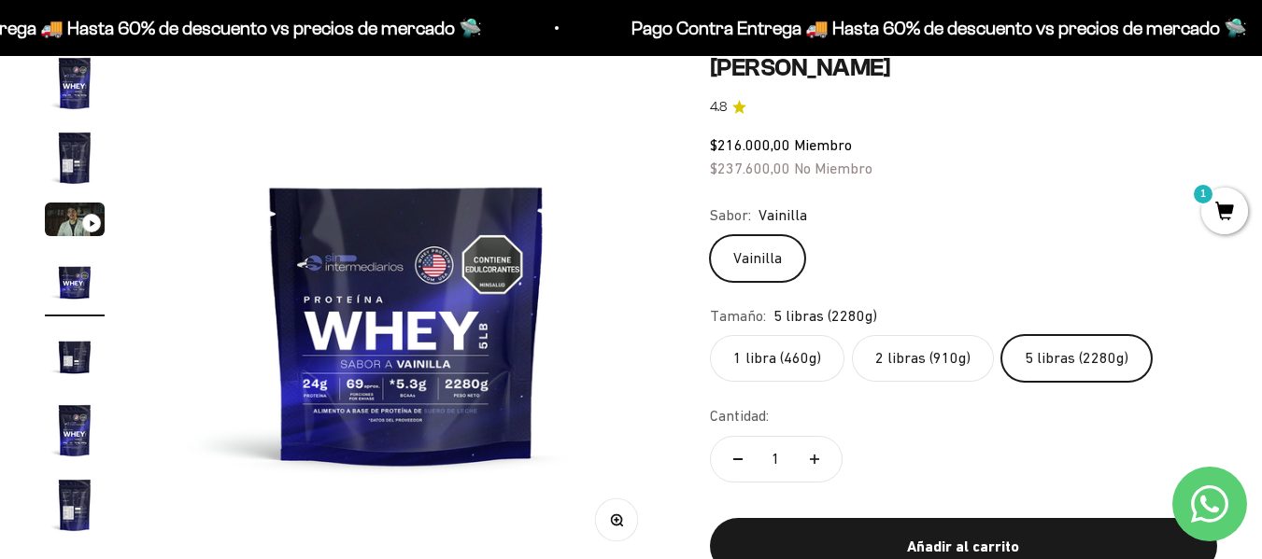
click at [946, 361] on label "2 libras (910g)" at bounding box center [923, 358] width 142 height 47
click at [710, 335] on input "2 libras (910g)" at bounding box center [709, 334] width 1 height 1
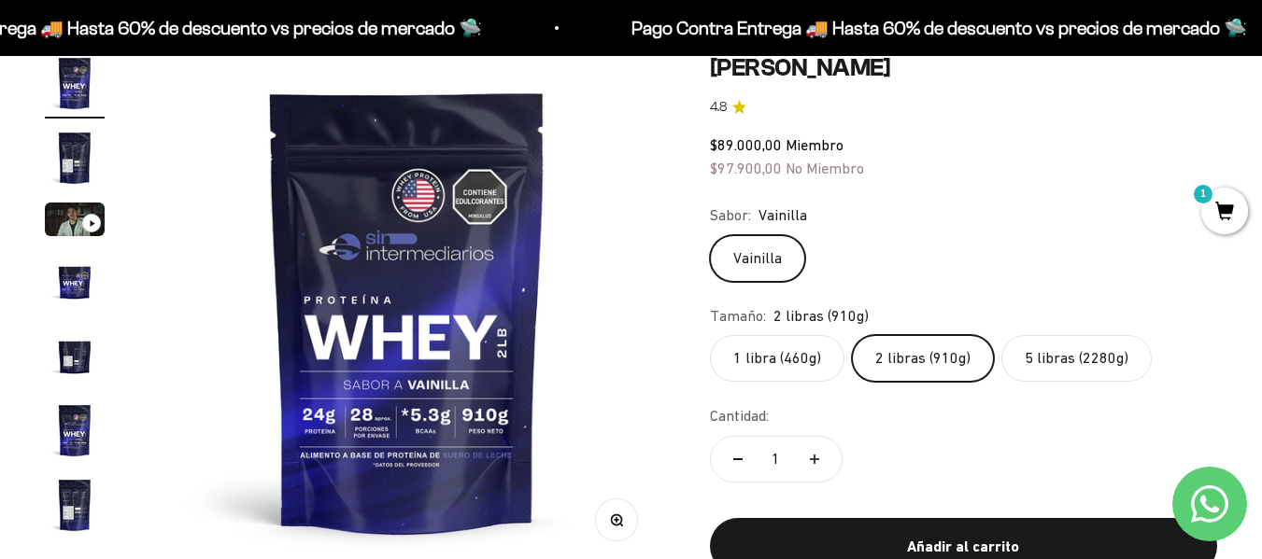
click at [1208, 226] on span "1" at bounding box center [1224, 211] width 47 height 47
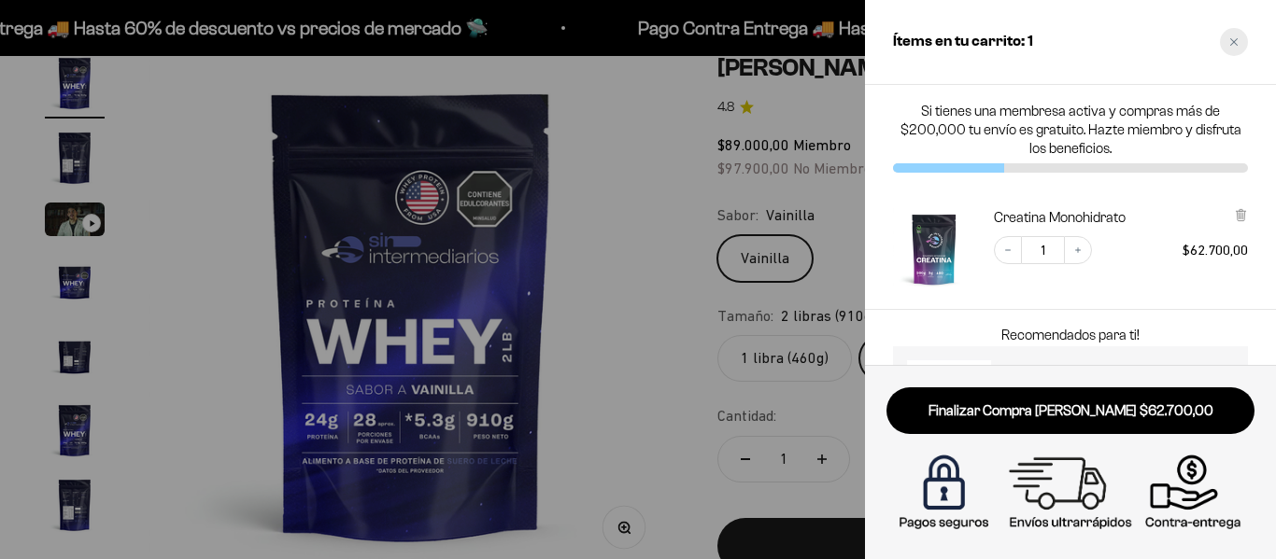
click at [1240, 40] on div "Close cart" at bounding box center [1234, 42] width 28 height 28
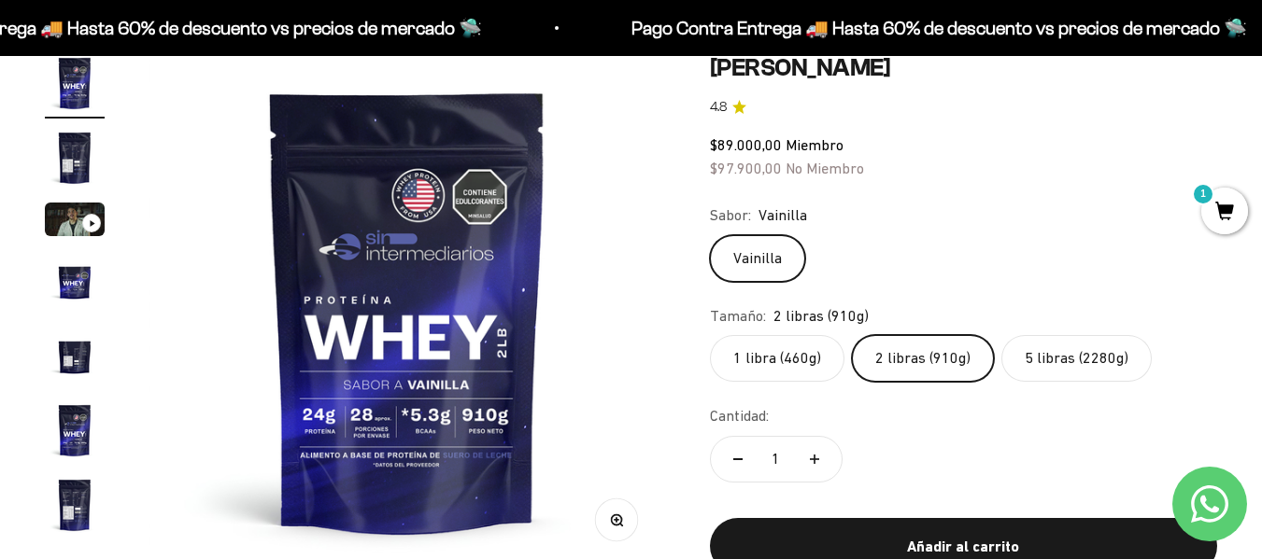
click at [1054, 349] on label "5 libras (2280g)" at bounding box center [1076, 358] width 150 height 47
click at [710, 335] on input "5 libras (2280g)" at bounding box center [709, 334] width 1 height 1
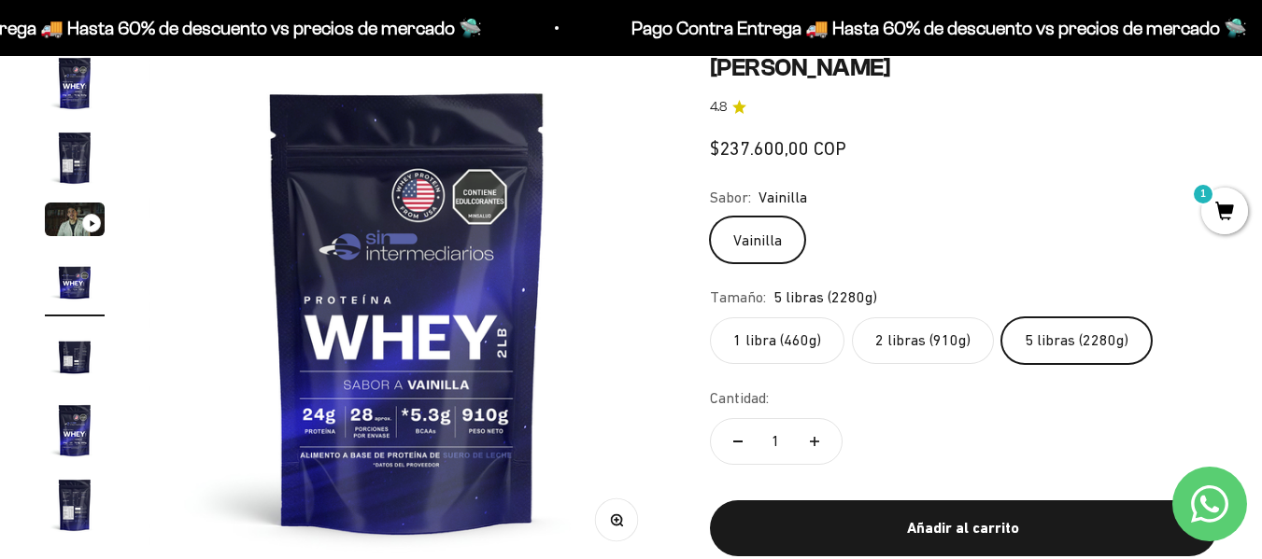
scroll to position [0, 1580]
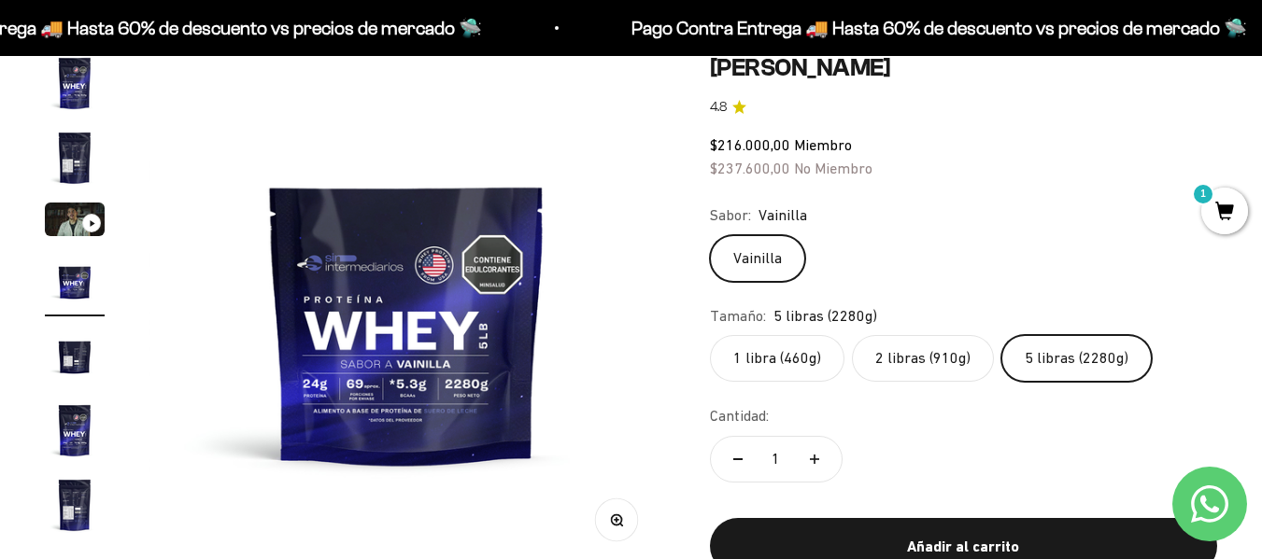
drag, startPoint x: 936, startPoint y: 371, endPoint x: 925, endPoint y: 371, distance: 11.2
click at [935, 371] on label "2 libras (910g)" at bounding box center [923, 358] width 142 height 47
click at [710, 335] on input "2 libras (910g)" at bounding box center [709, 334] width 1 height 1
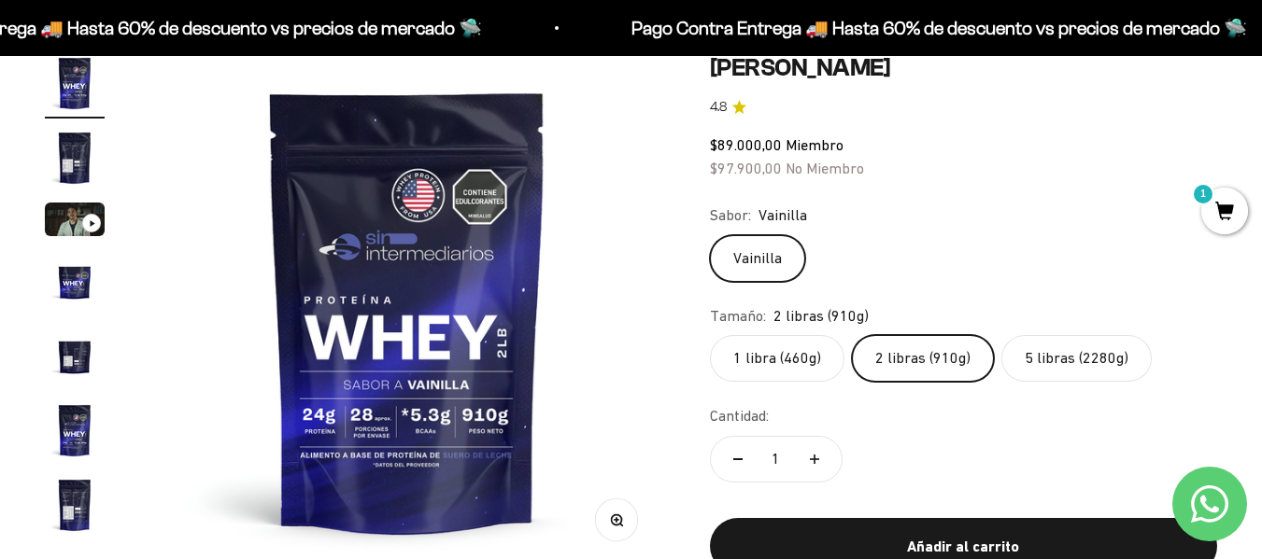
click at [800, 354] on label "1 libra (460g)" at bounding box center [777, 358] width 134 height 47
click at [710, 335] on input "1 libra (460g)" at bounding box center [709, 334] width 1 height 1
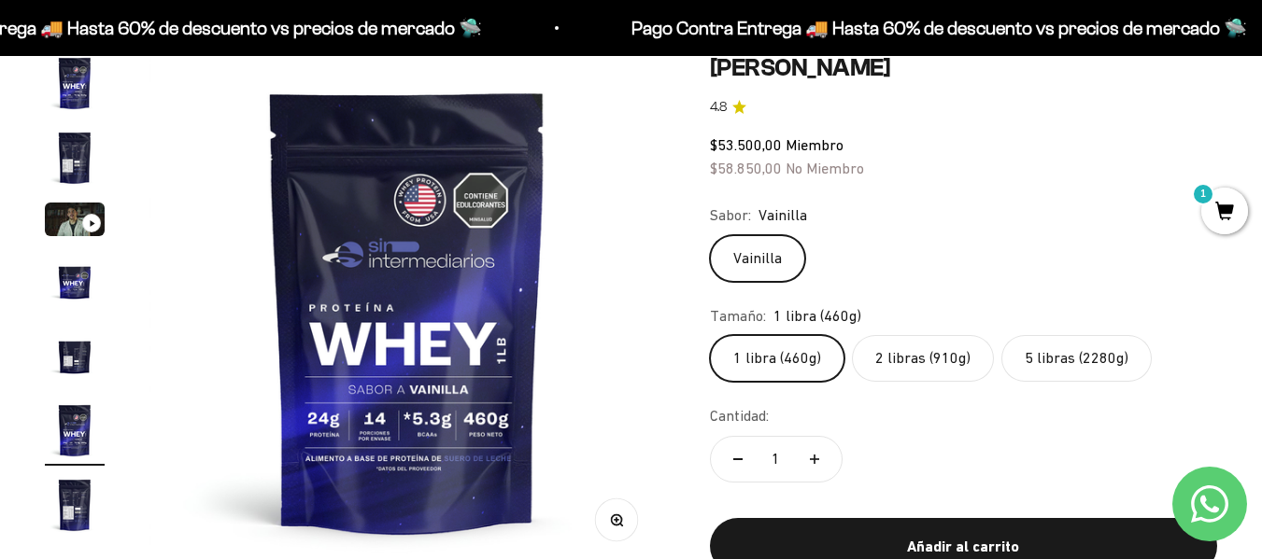
click at [911, 362] on label "2 libras (910g)" at bounding box center [923, 358] width 142 height 47
click at [710, 335] on input "2 libras (910g)" at bounding box center [709, 334] width 1 height 1
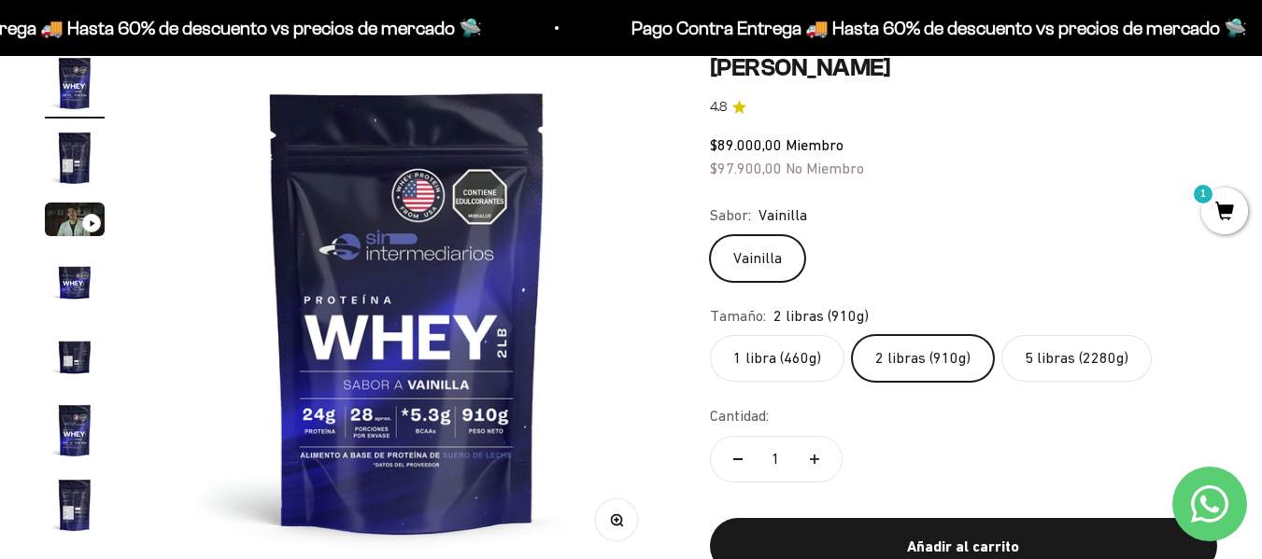
click at [1220, 210] on span "1" at bounding box center [1224, 211] width 47 height 47
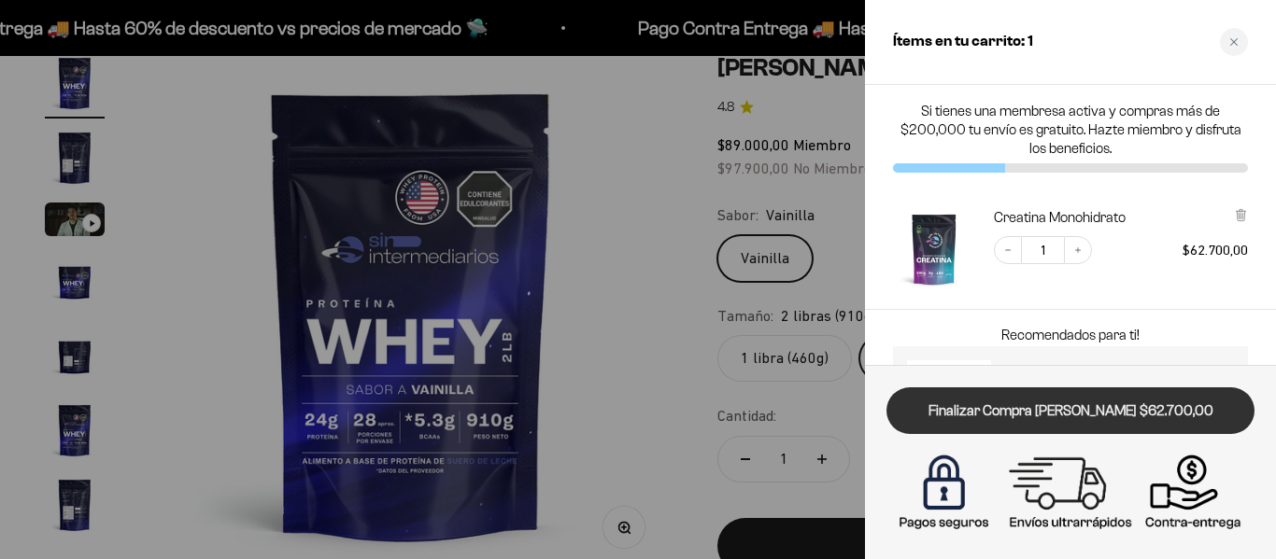
click at [1111, 416] on link "Finalizar Compra [PERSON_NAME] $62.700,00" at bounding box center [1070, 412] width 368 height 48
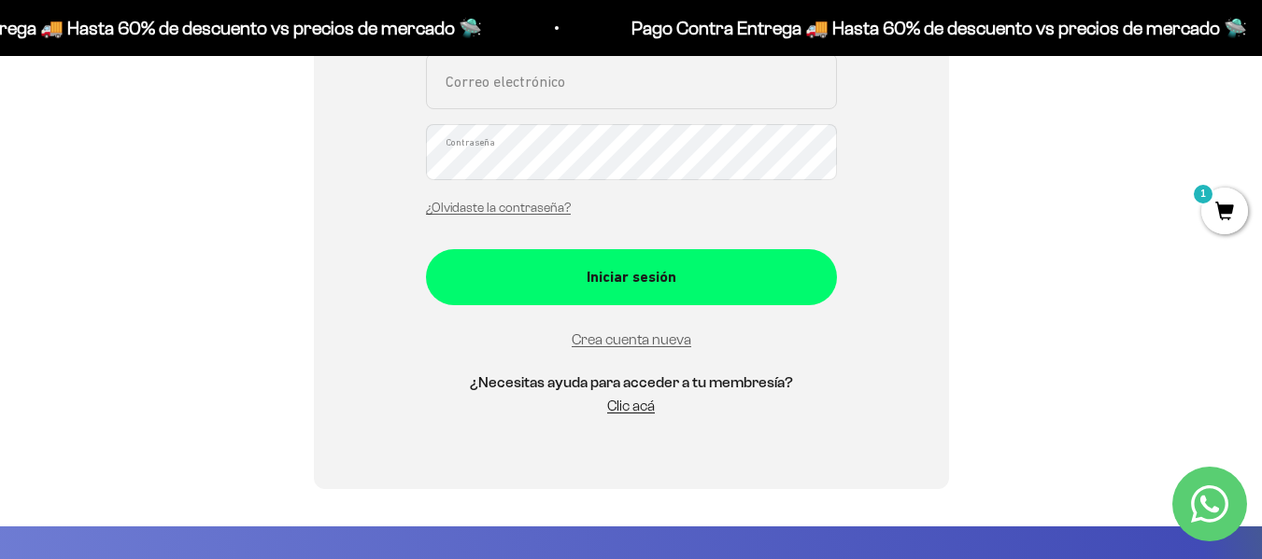
scroll to position [467, 0]
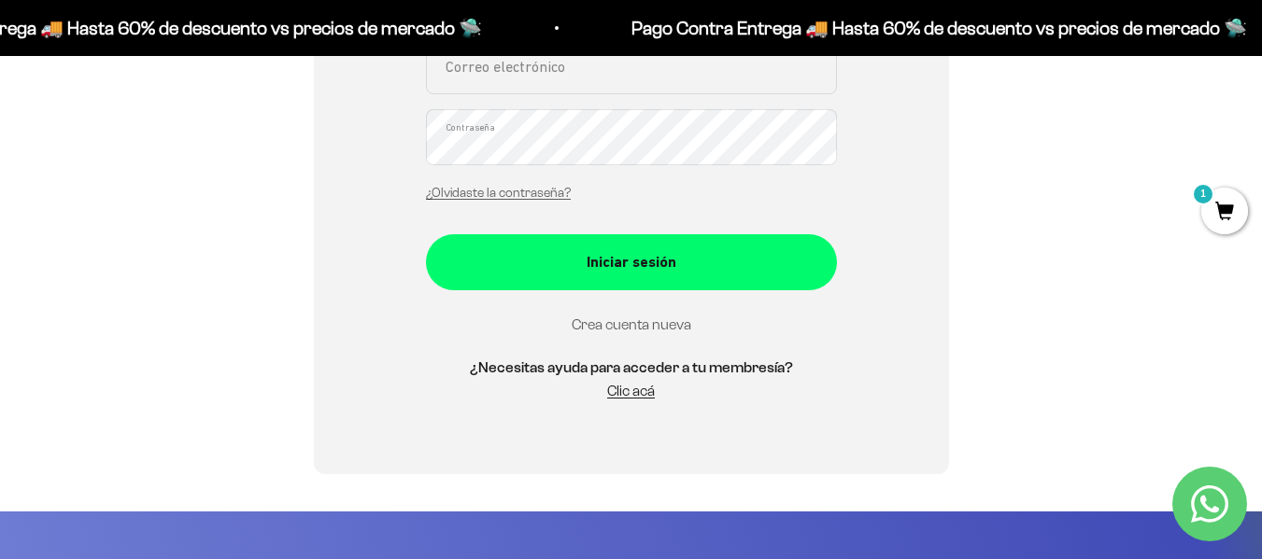
click at [582, 322] on link "Crea cuenta nueva" at bounding box center [632, 325] width 120 height 16
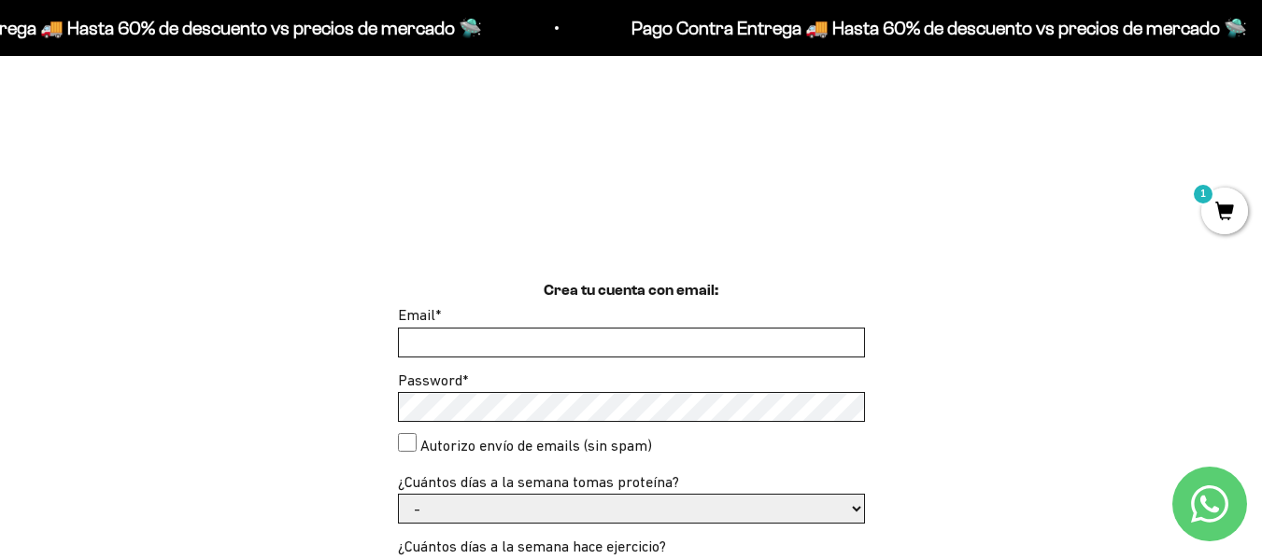
scroll to position [187, 0]
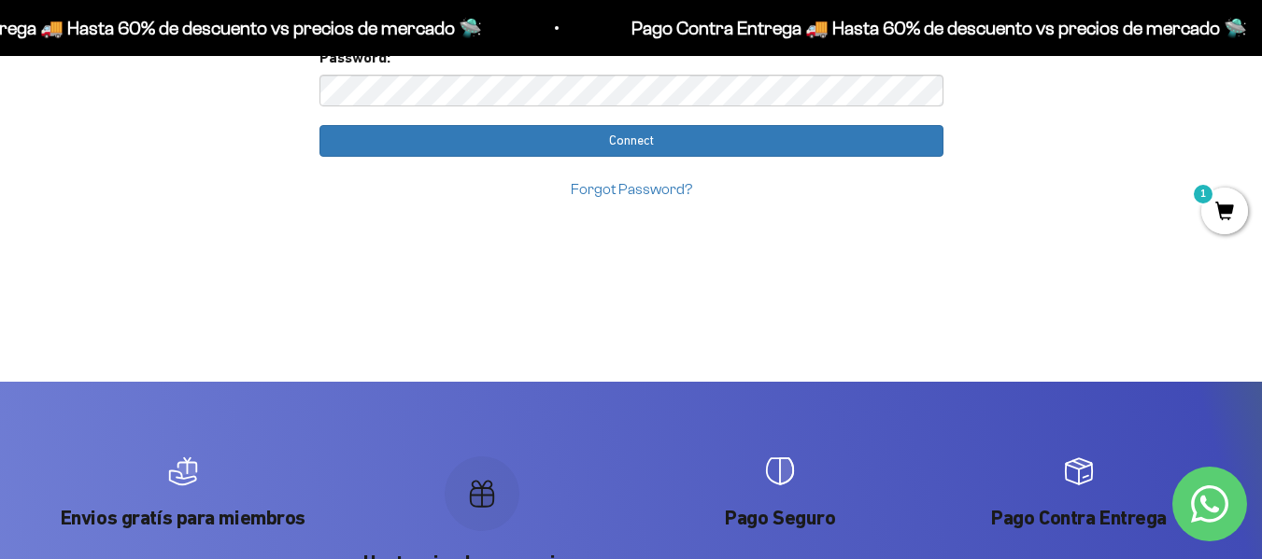
scroll to position [93, 0]
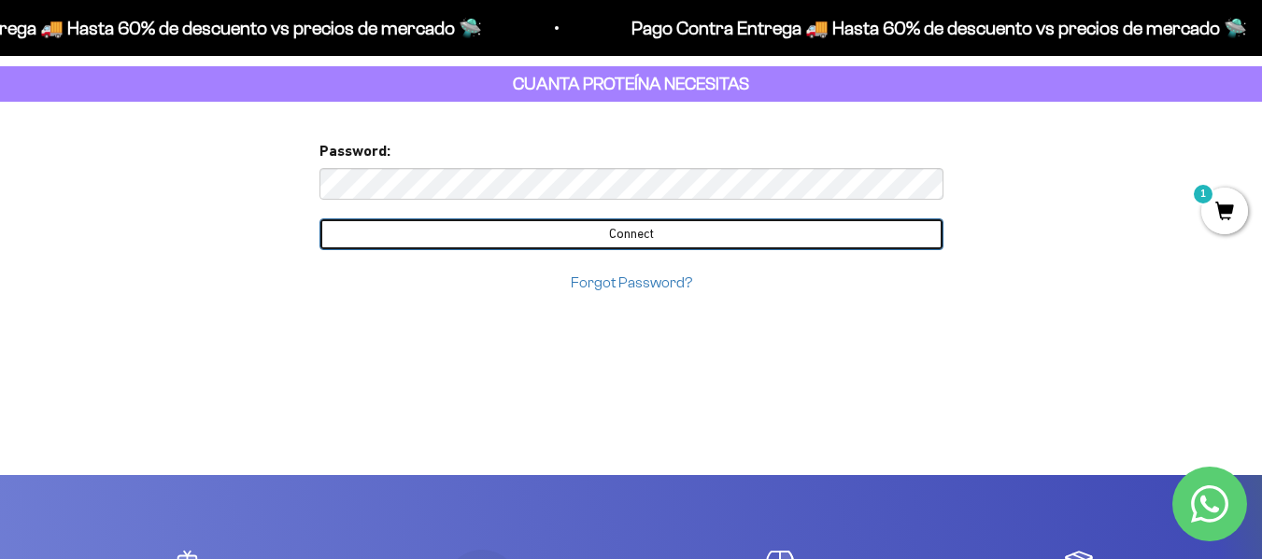
click at [678, 231] on input "Connect" at bounding box center [631, 235] width 624 height 32
click at [640, 230] on input "Connect" at bounding box center [631, 235] width 624 height 32
